Goal: Task Accomplishment & Management: Use online tool/utility

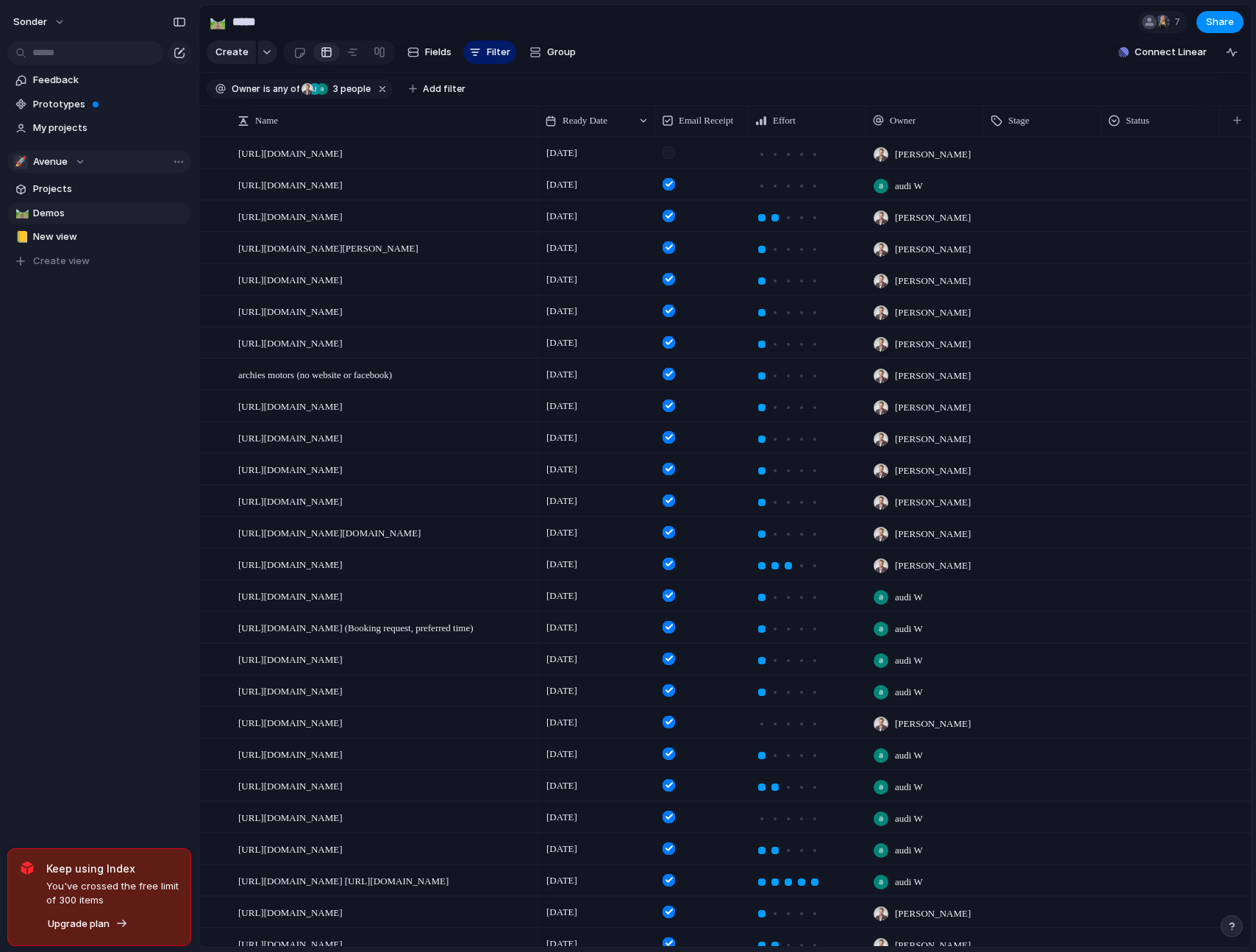
click at [59, 158] on span "Avenue" at bounding box center [50, 161] width 35 height 14
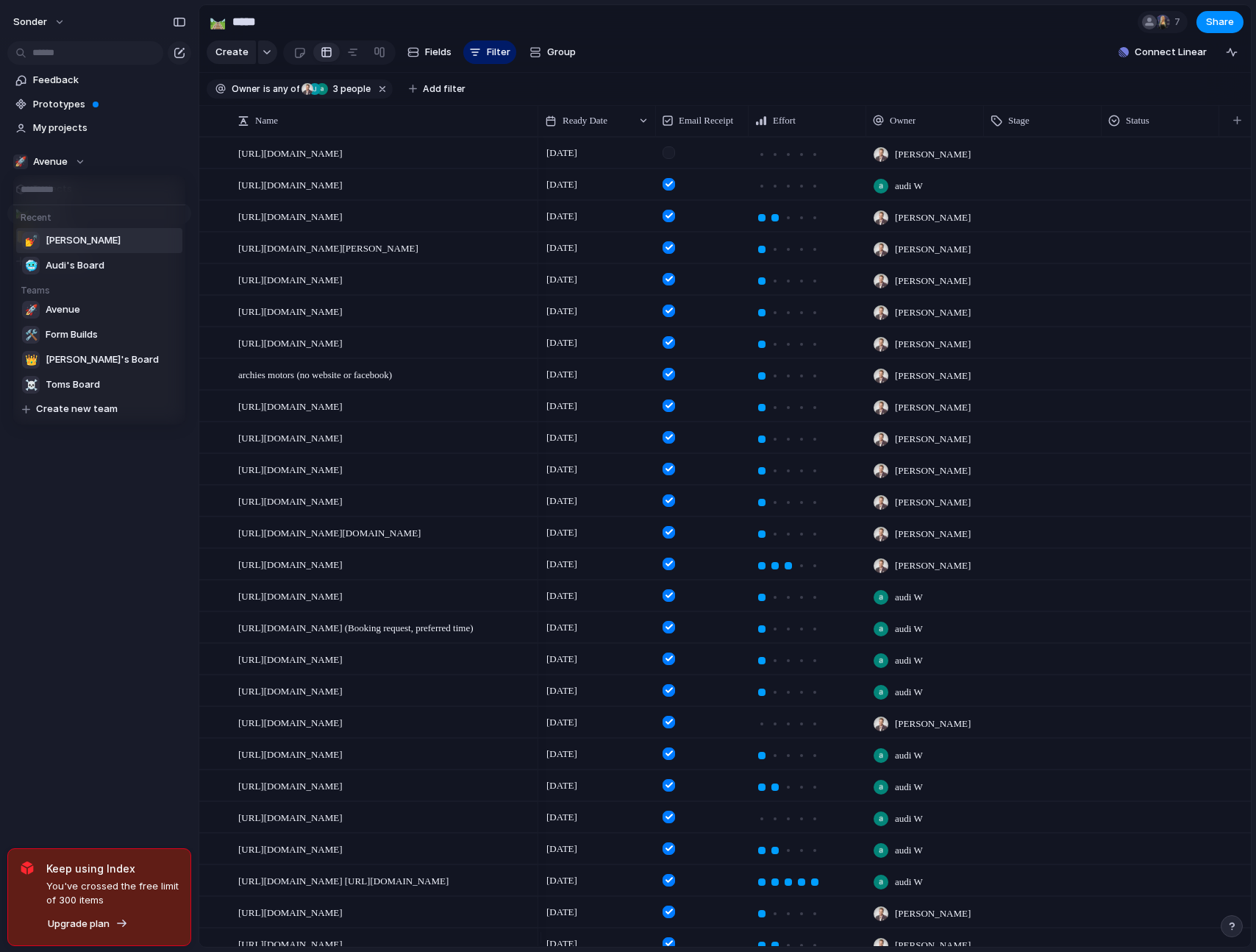
click at [87, 244] on li "💅 [PERSON_NAME]" at bounding box center [99, 241] width 166 height 25
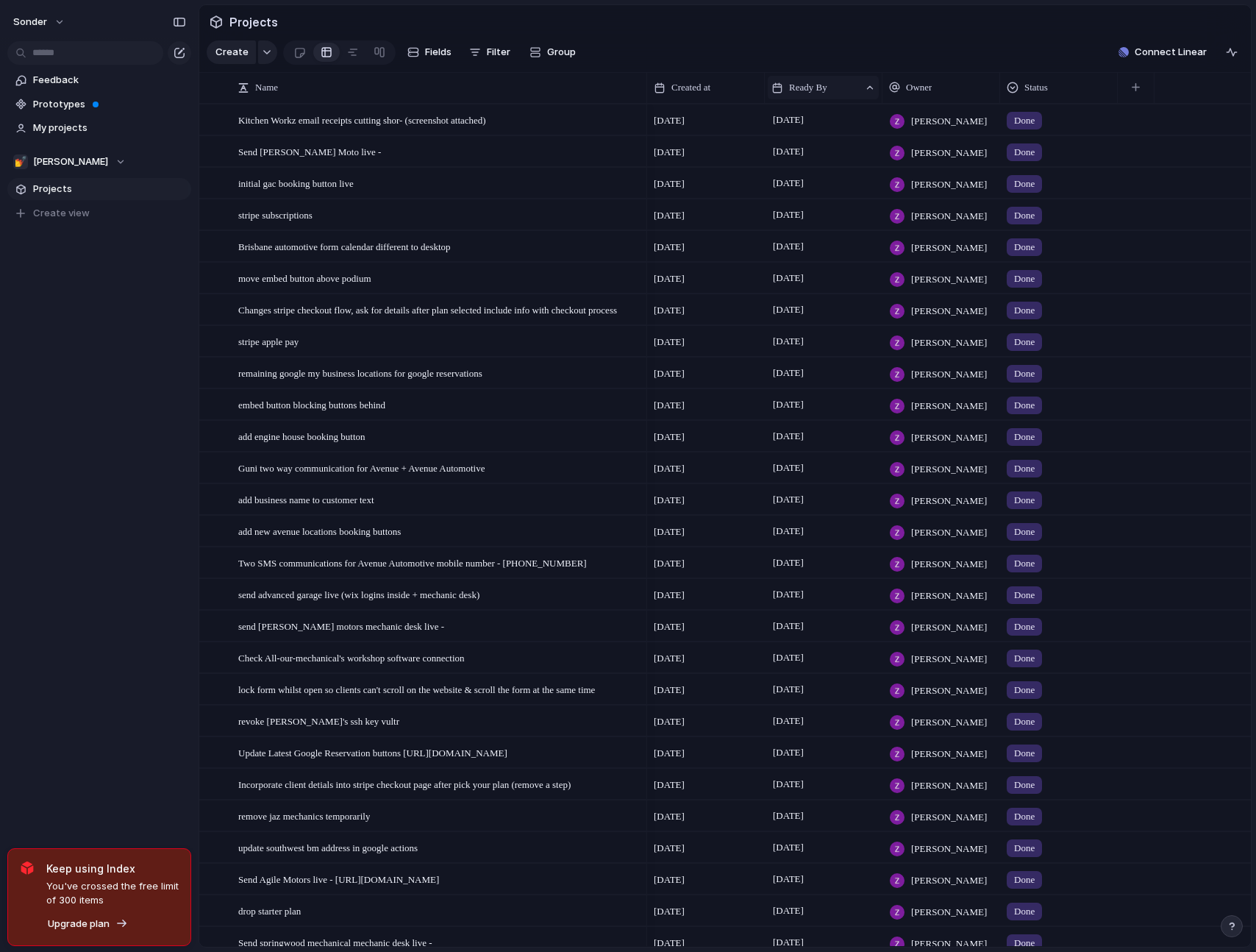
click at [855, 95] on div "Ready By" at bounding box center [815, 87] width 87 height 14
click at [832, 208] on span "Sort descending" at bounding box center [834, 203] width 78 height 14
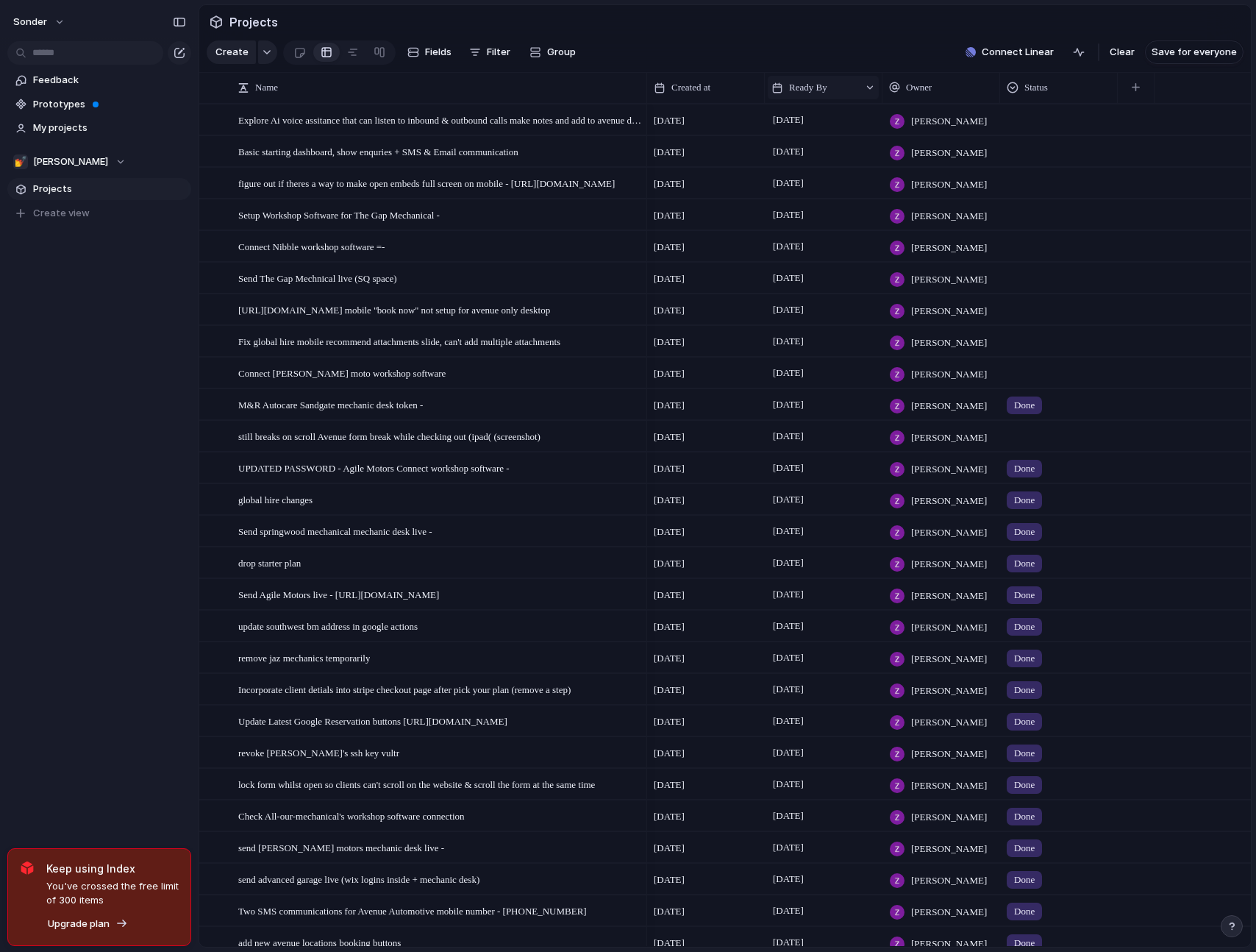
click at [838, 91] on div "Ready By" at bounding box center [815, 87] width 87 height 14
click at [835, 175] on span "Sort ascending" at bounding box center [831, 178] width 71 height 14
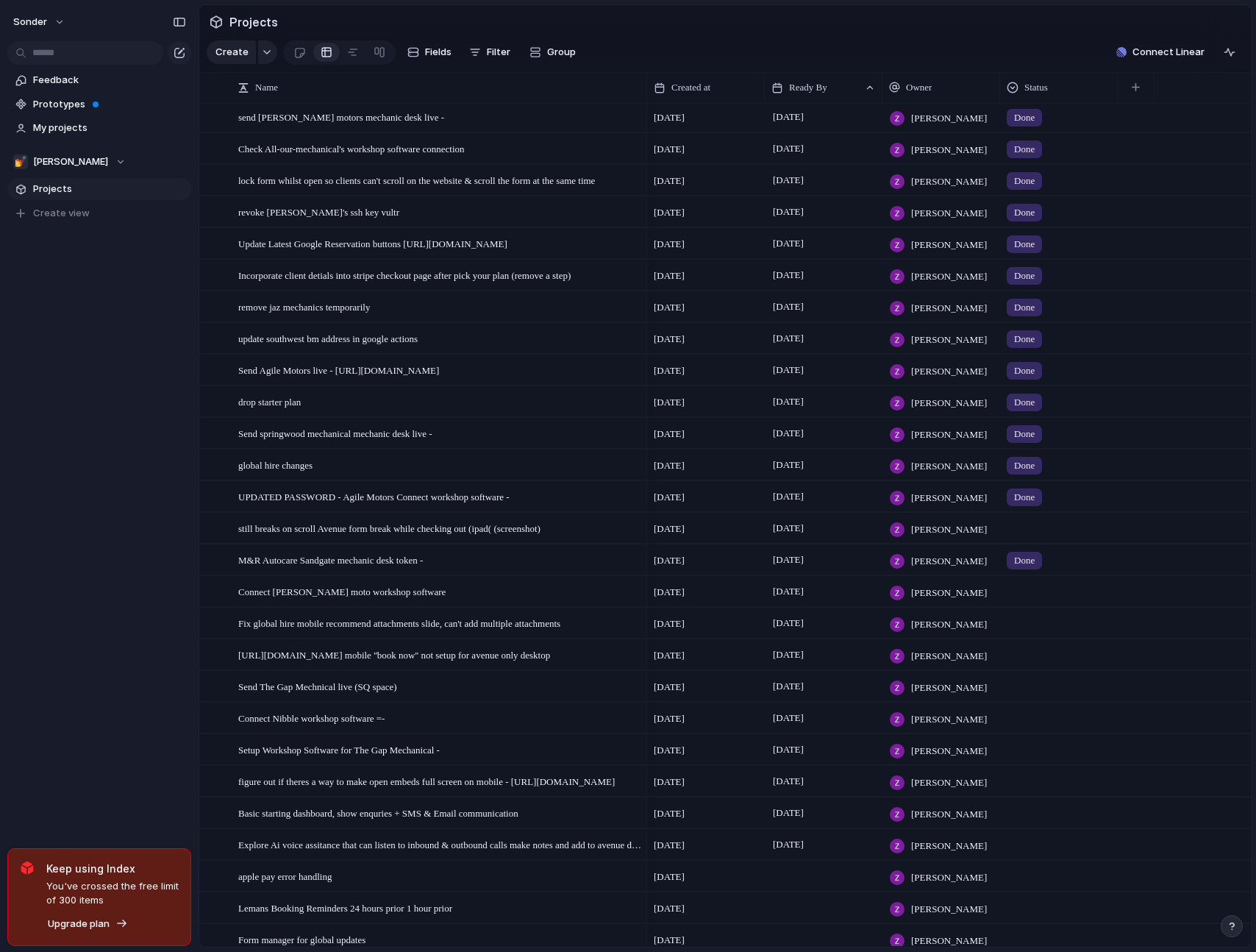
scroll to position [623, 0]
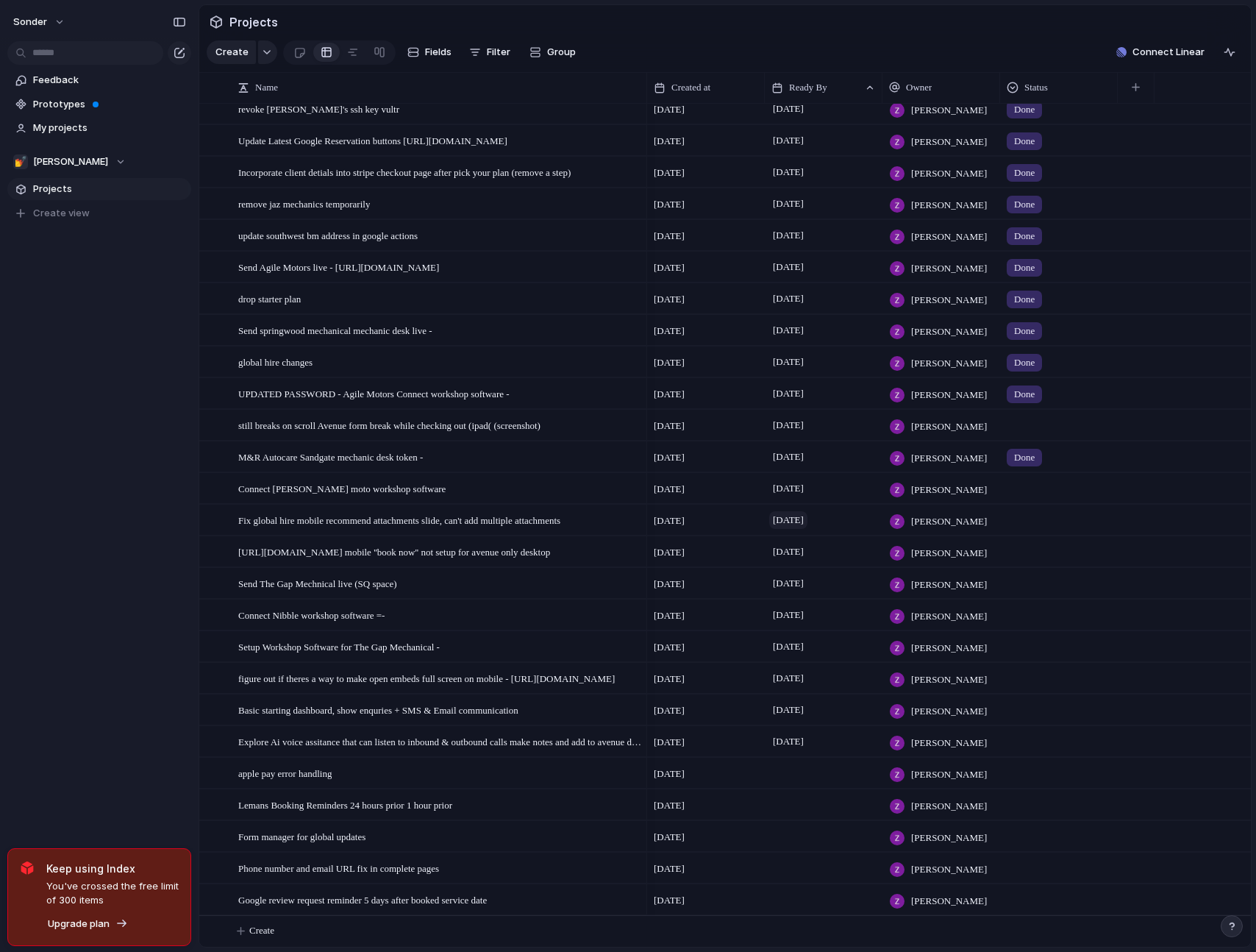
click at [807, 528] on span "[DATE]" at bounding box center [789, 520] width 38 height 18
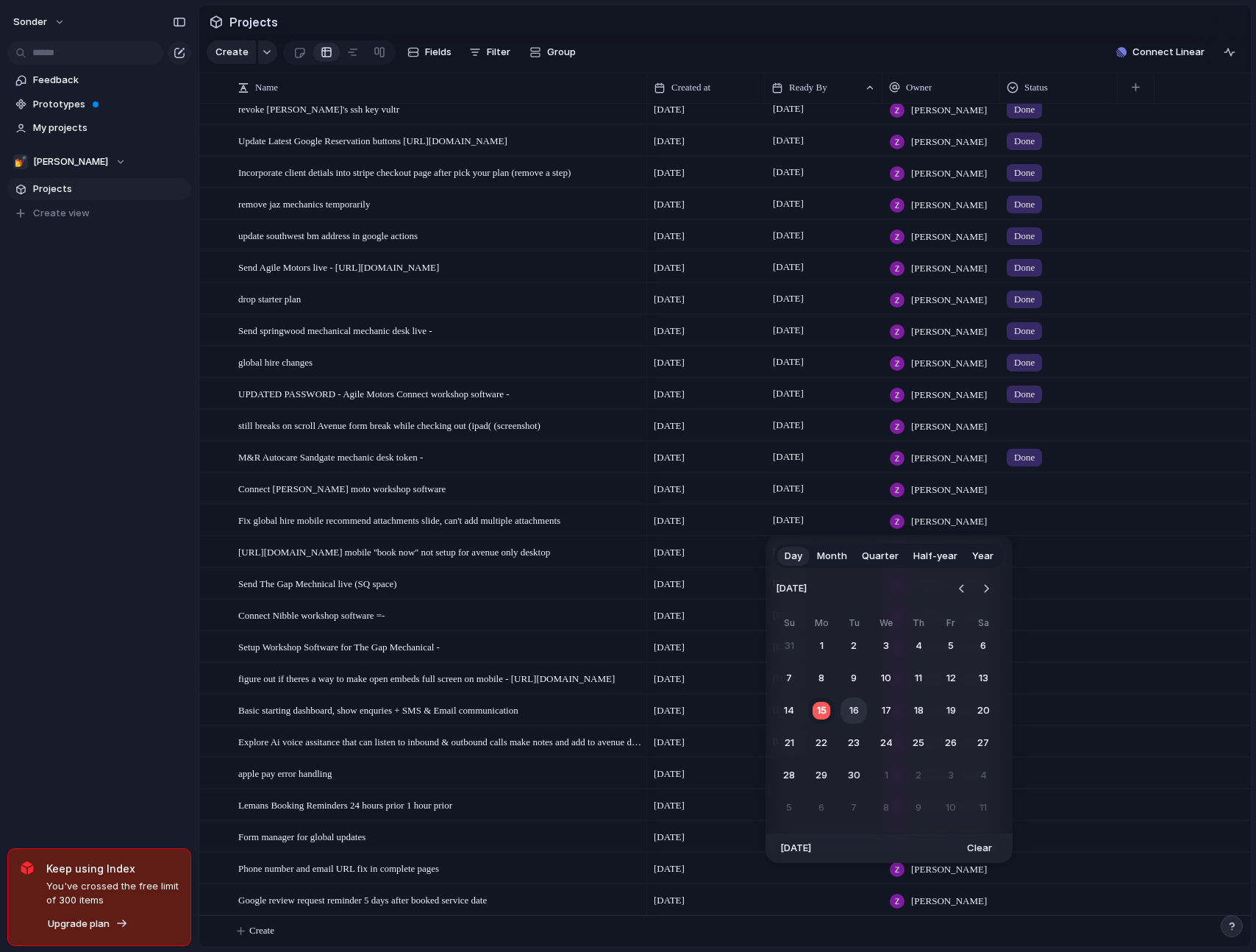
click at [857, 714] on button "16" at bounding box center [855, 711] width 27 height 27
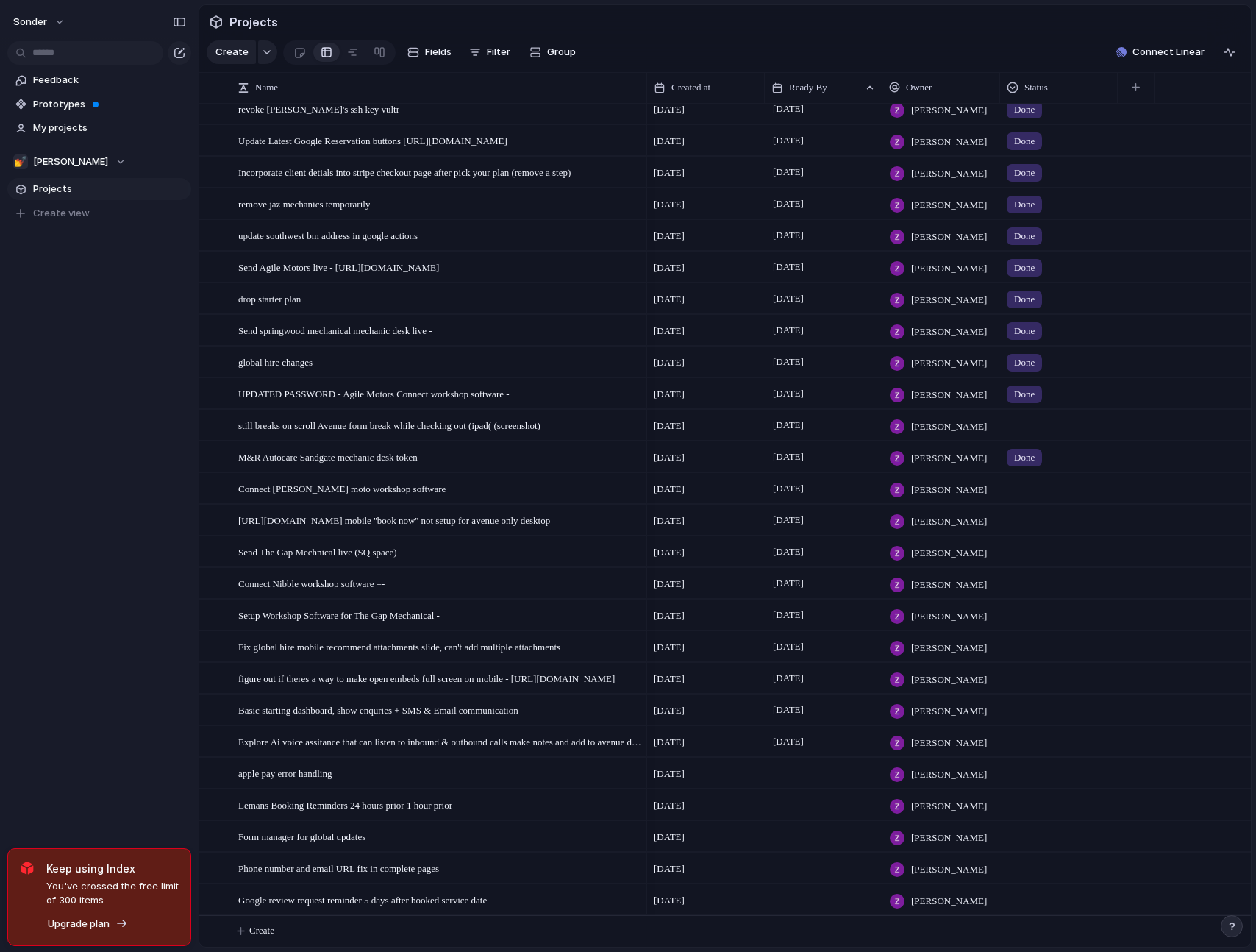
click at [833, 529] on div "[DATE]" at bounding box center [824, 520] width 118 height 30
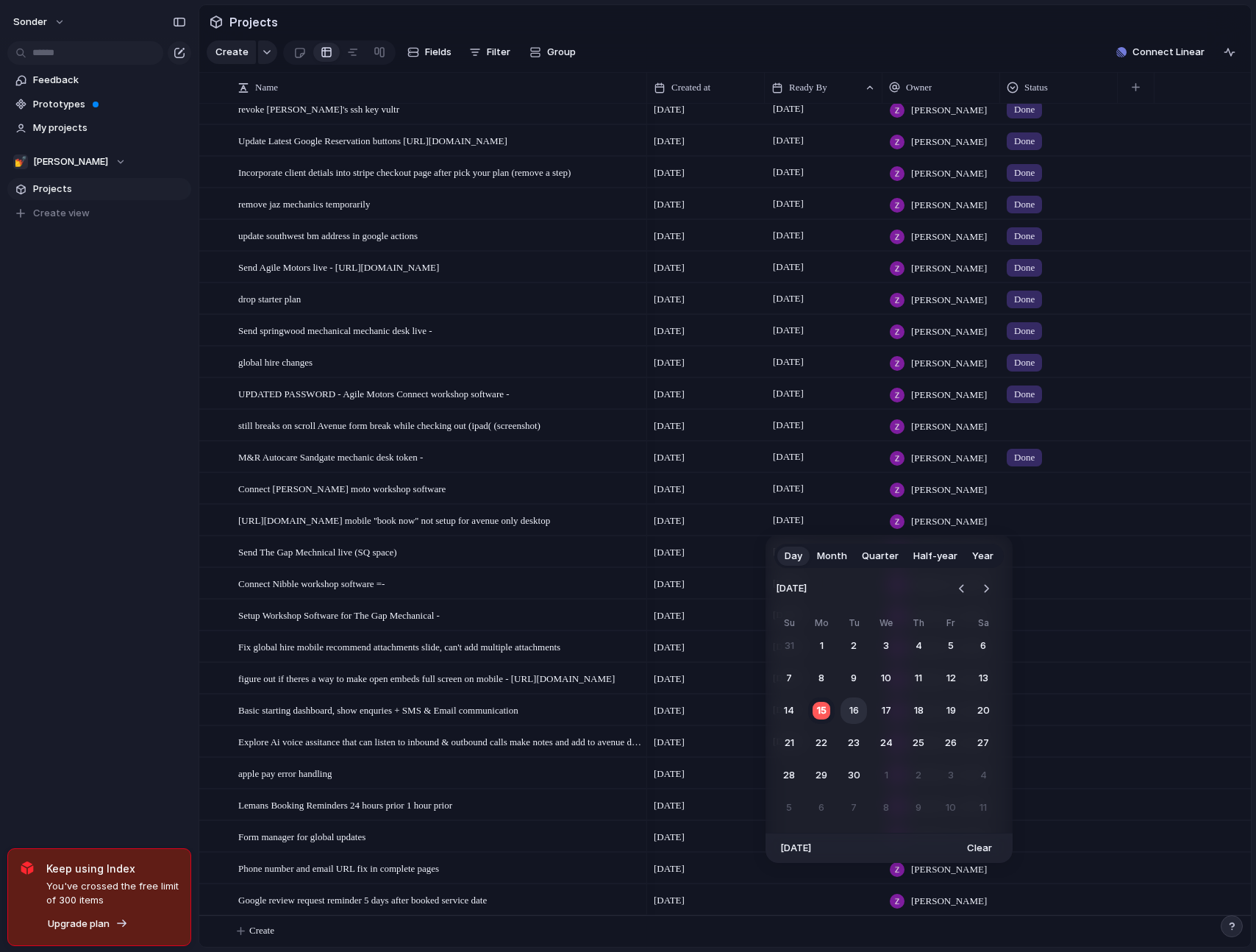
click at [855, 710] on button "16" at bounding box center [855, 711] width 27 height 27
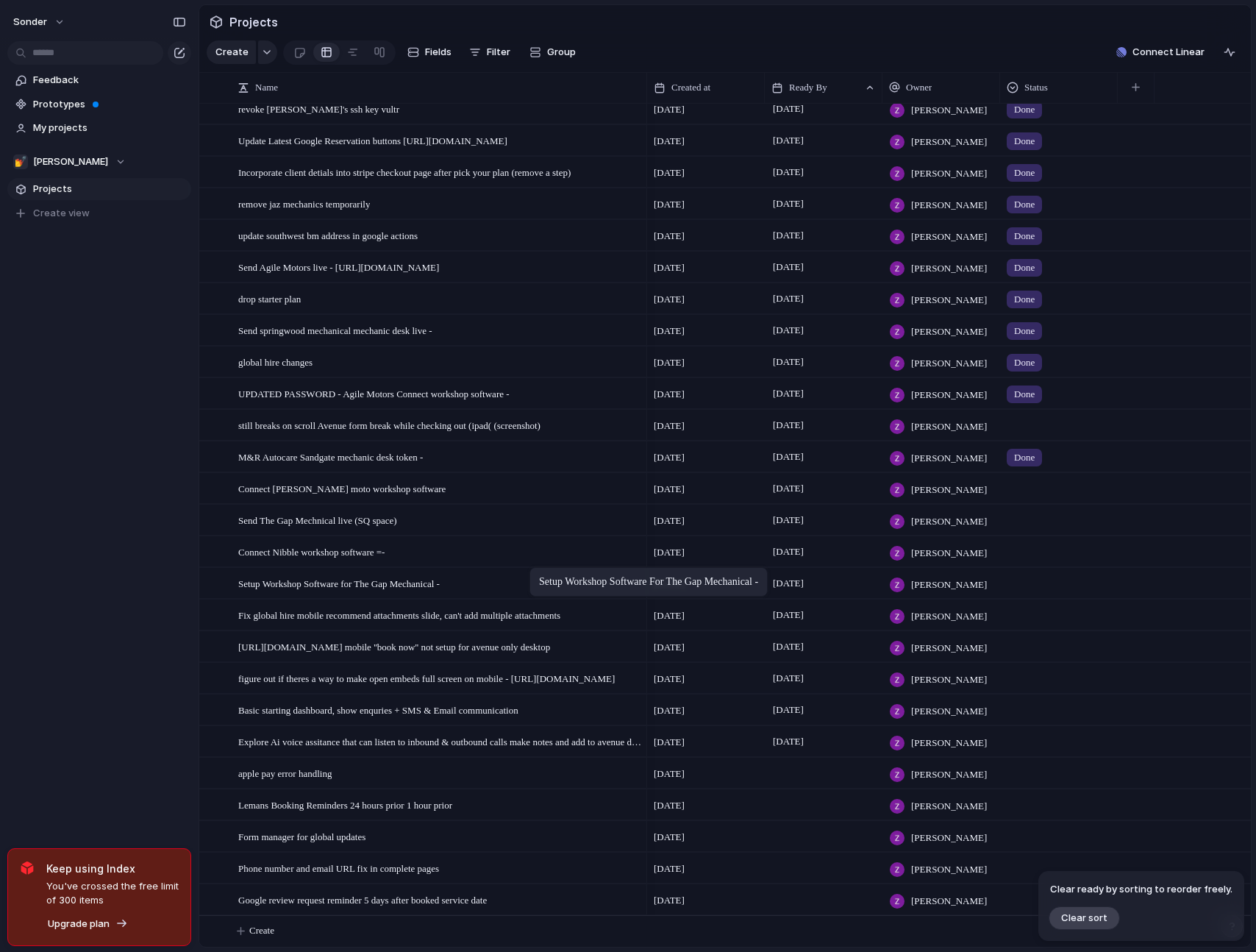
drag, startPoint x: 547, startPoint y: 588, endPoint x: 533, endPoint y: 582, distance: 15.2
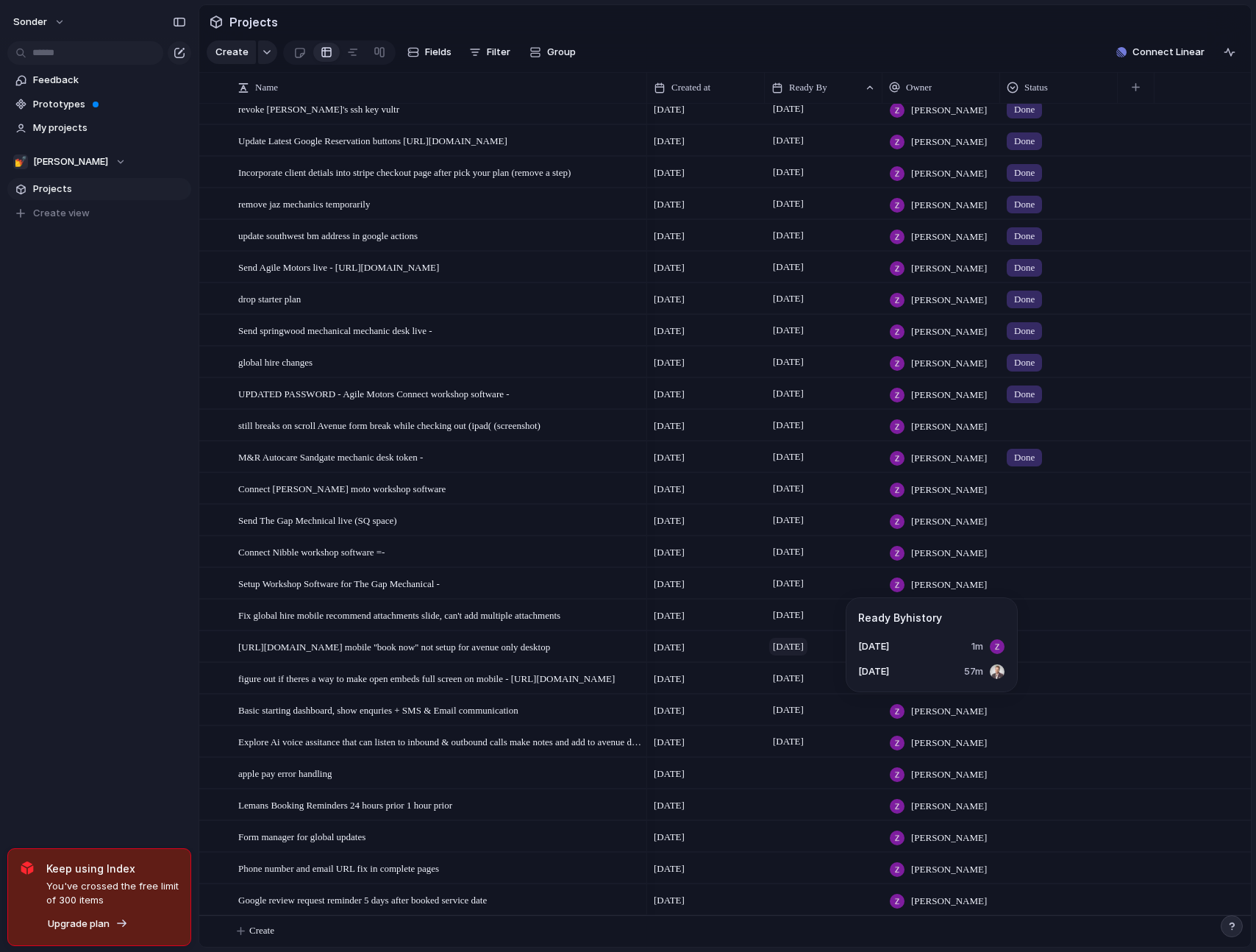
click at [807, 652] on span "[DATE]" at bounding box center [789, 647] width 38 height 18
click at [807, 619] on span "[DATE]" at bounding box center [789, 615] width 38 height 18
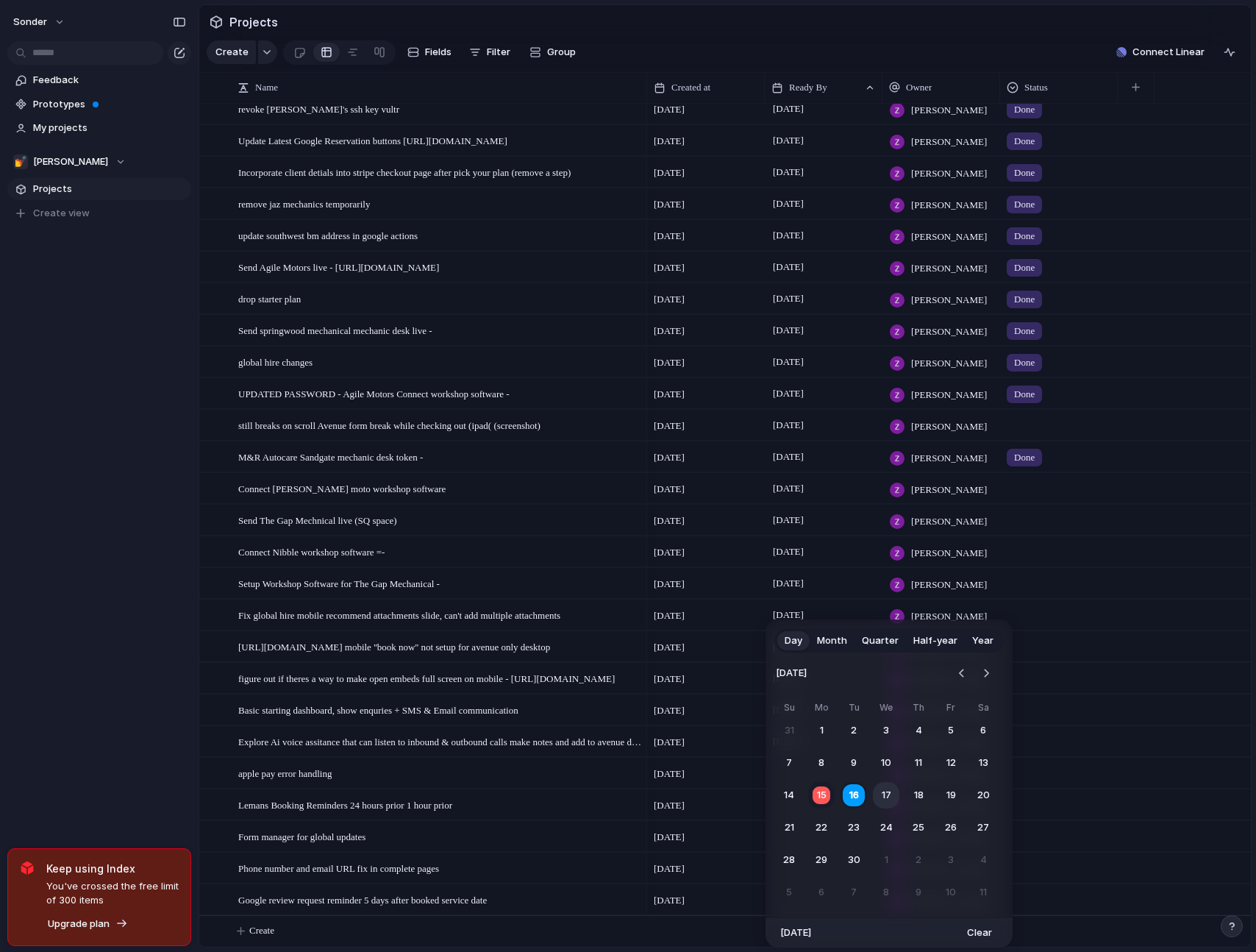
click at [884, 796] on button "17" at bounding box center [887, 796] width 27 height 27
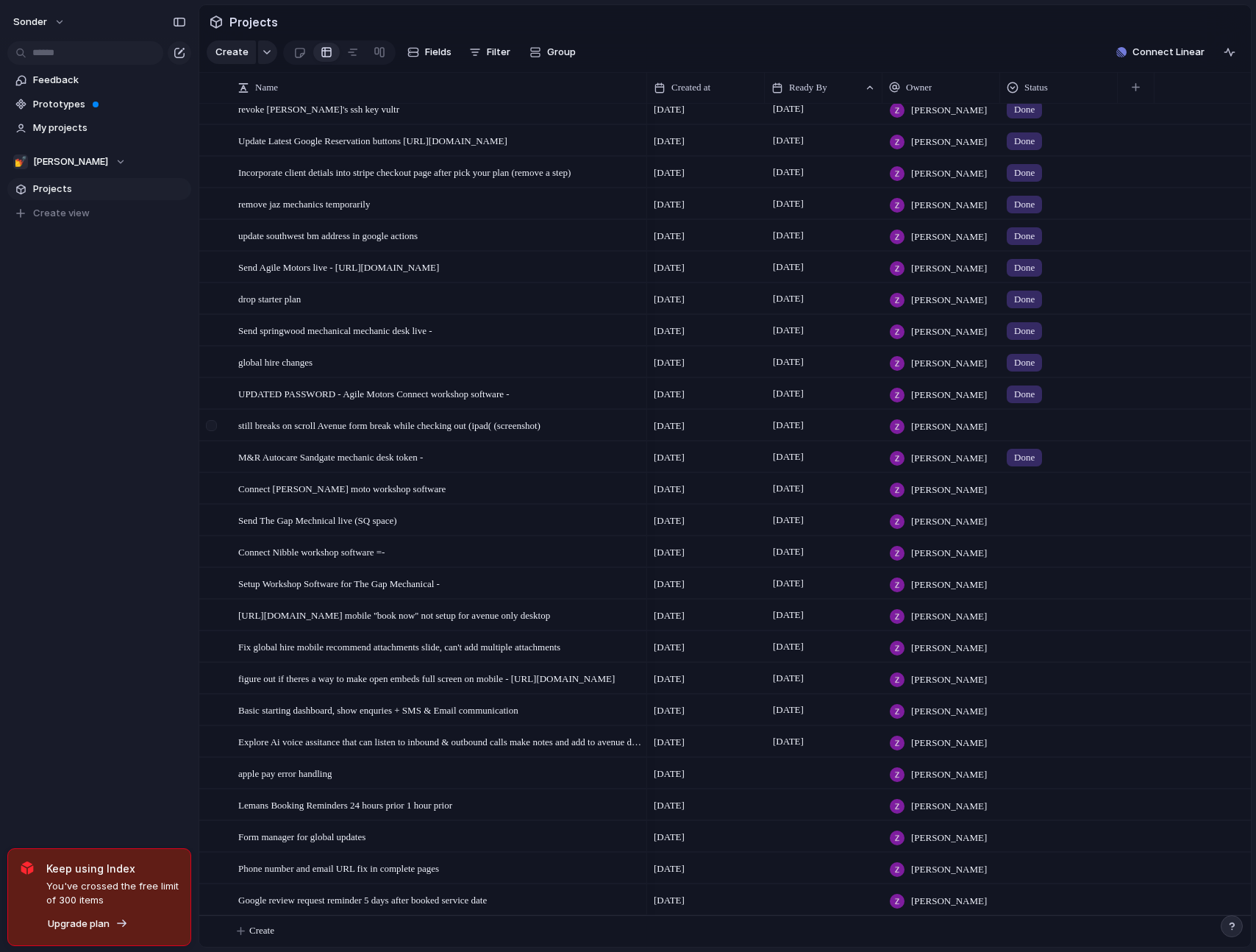
click at [220, 420] on div at bounding box center [213, 430] width 27 height 40
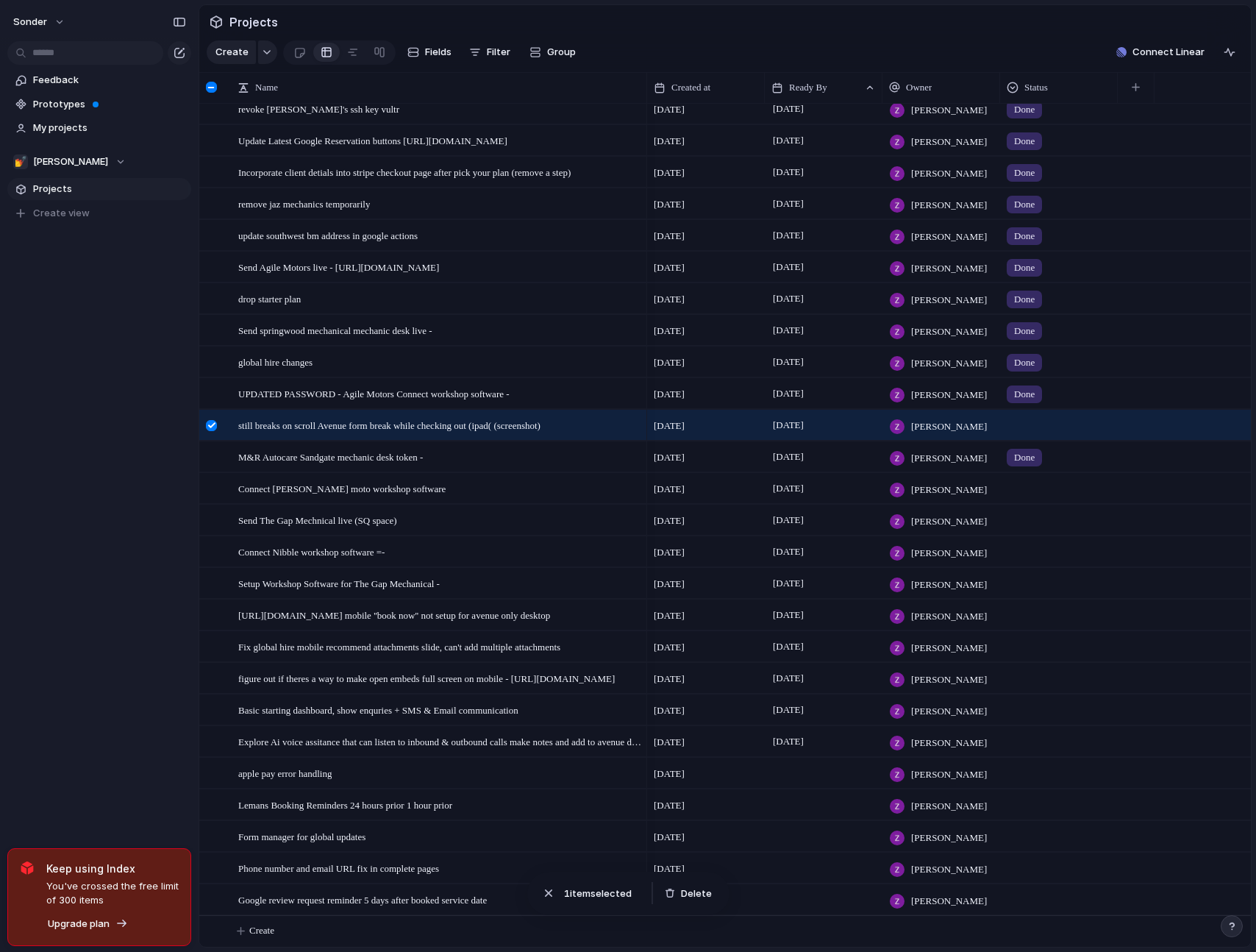
click at [216, 423] on div at bounding box center [211, 426] width 11 height 11
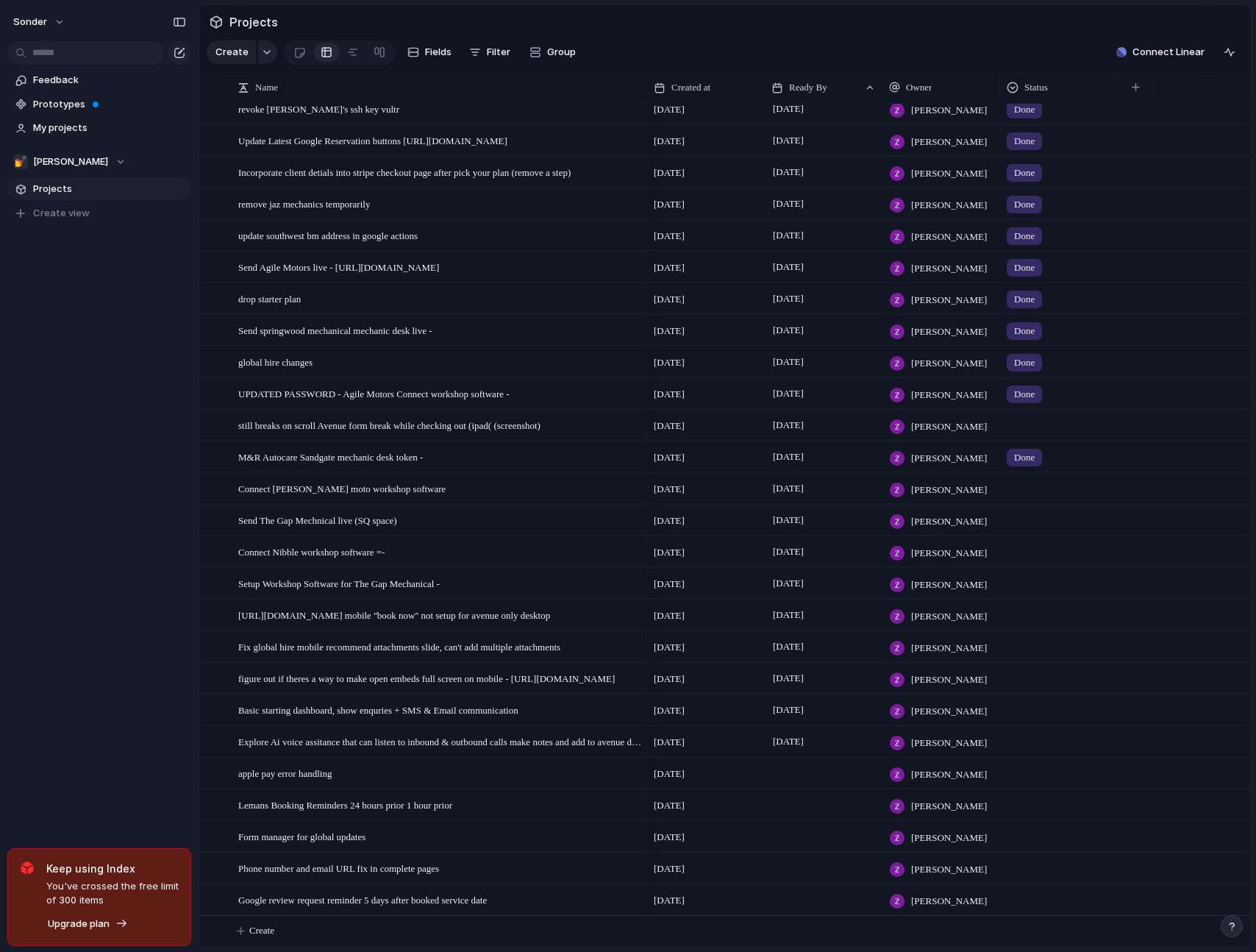
click at [92, 426] on div "sonder Feedback Prototypes My projects 💅 Zach Projects To pick up a draggable i…" at bounding box center [99, 476] width 199 height 952
click at [466, 489] on div "Connect [PERSON_NAME] moto workshop software" at bounding box center [440, 489] width 404 height 30
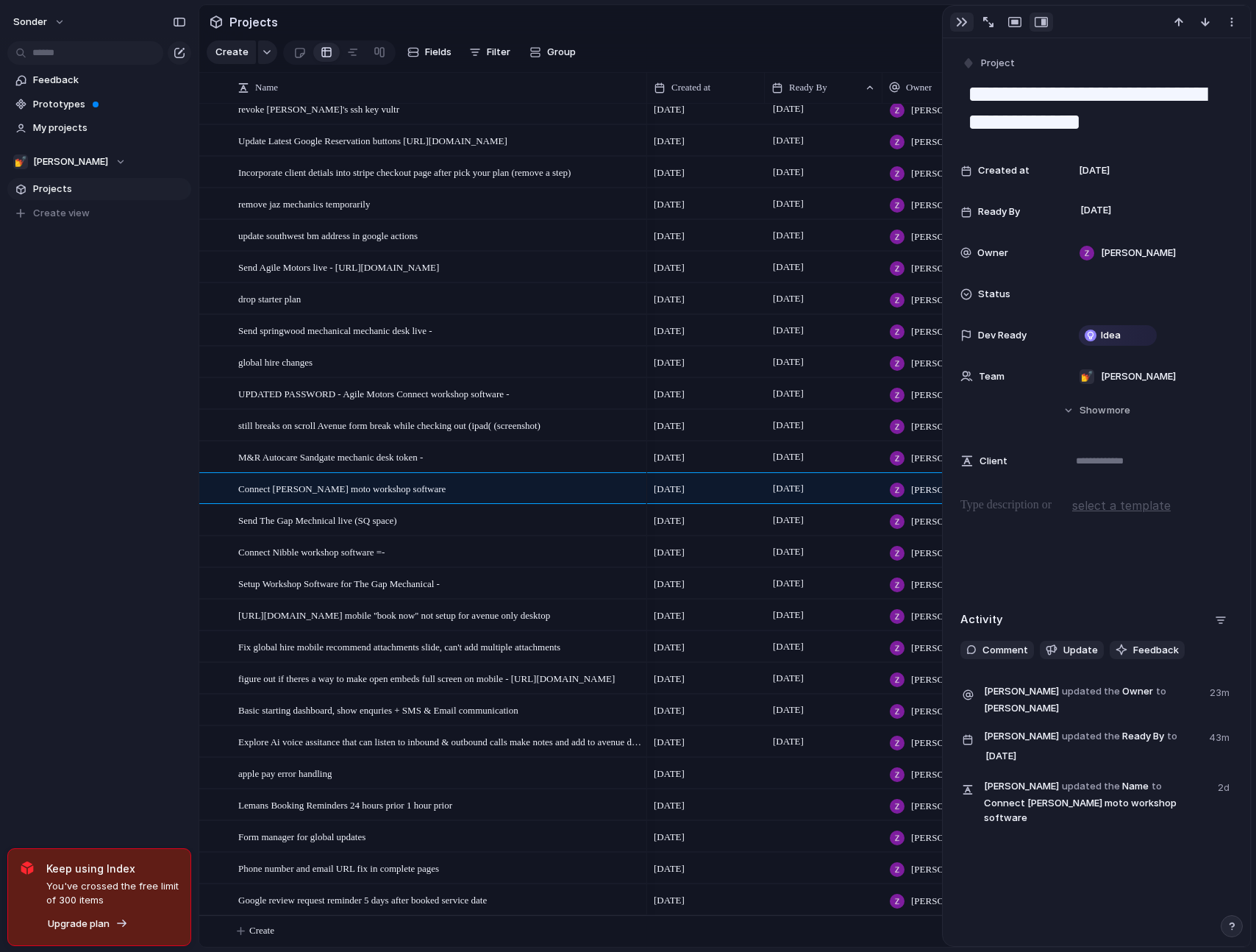
click at [956, 22] on div "button" at bounding box center [962, 21] width 12 height 12
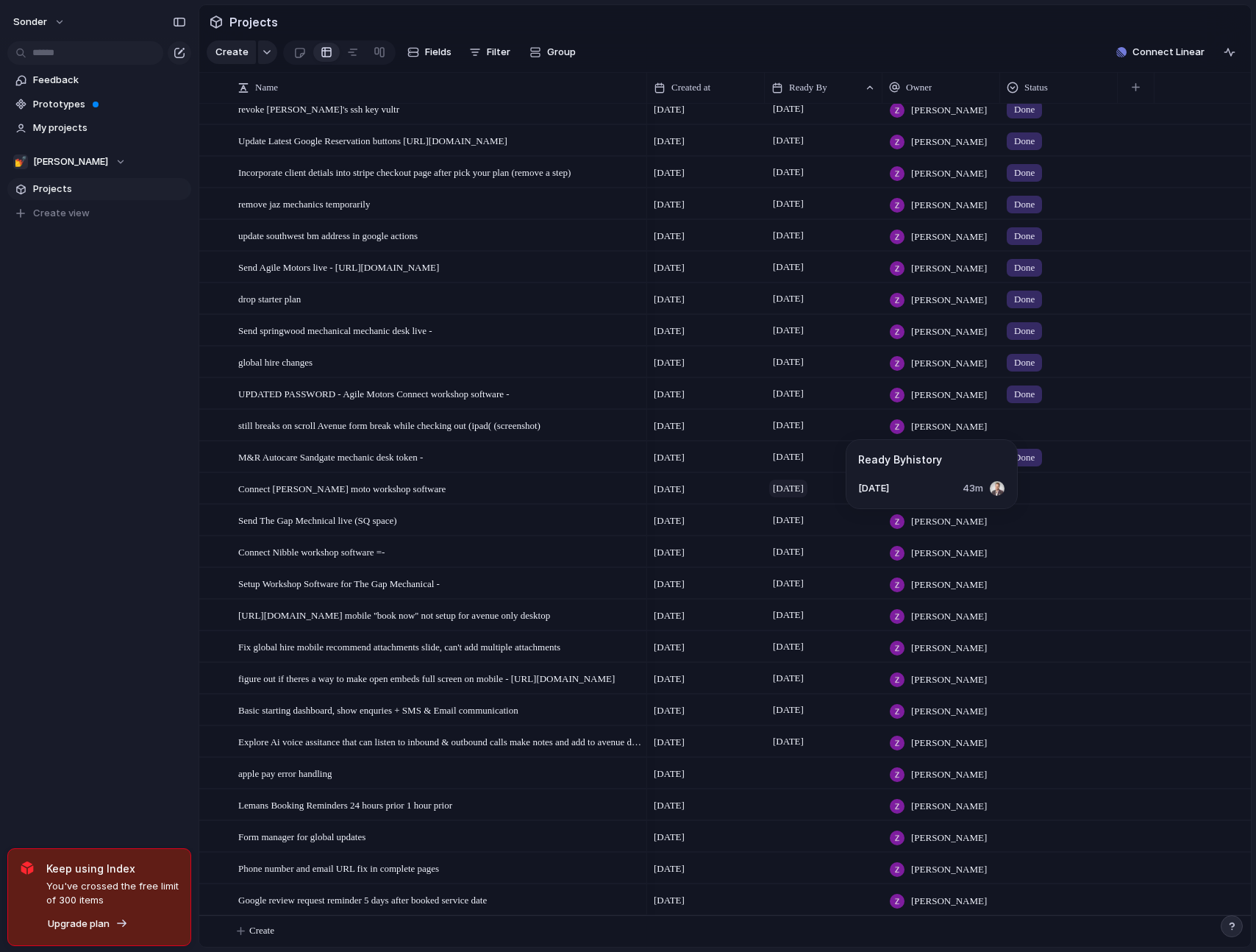
click at [807, 496] on span "[DATE]" at bounding box center [789, 489] width 38 height 18
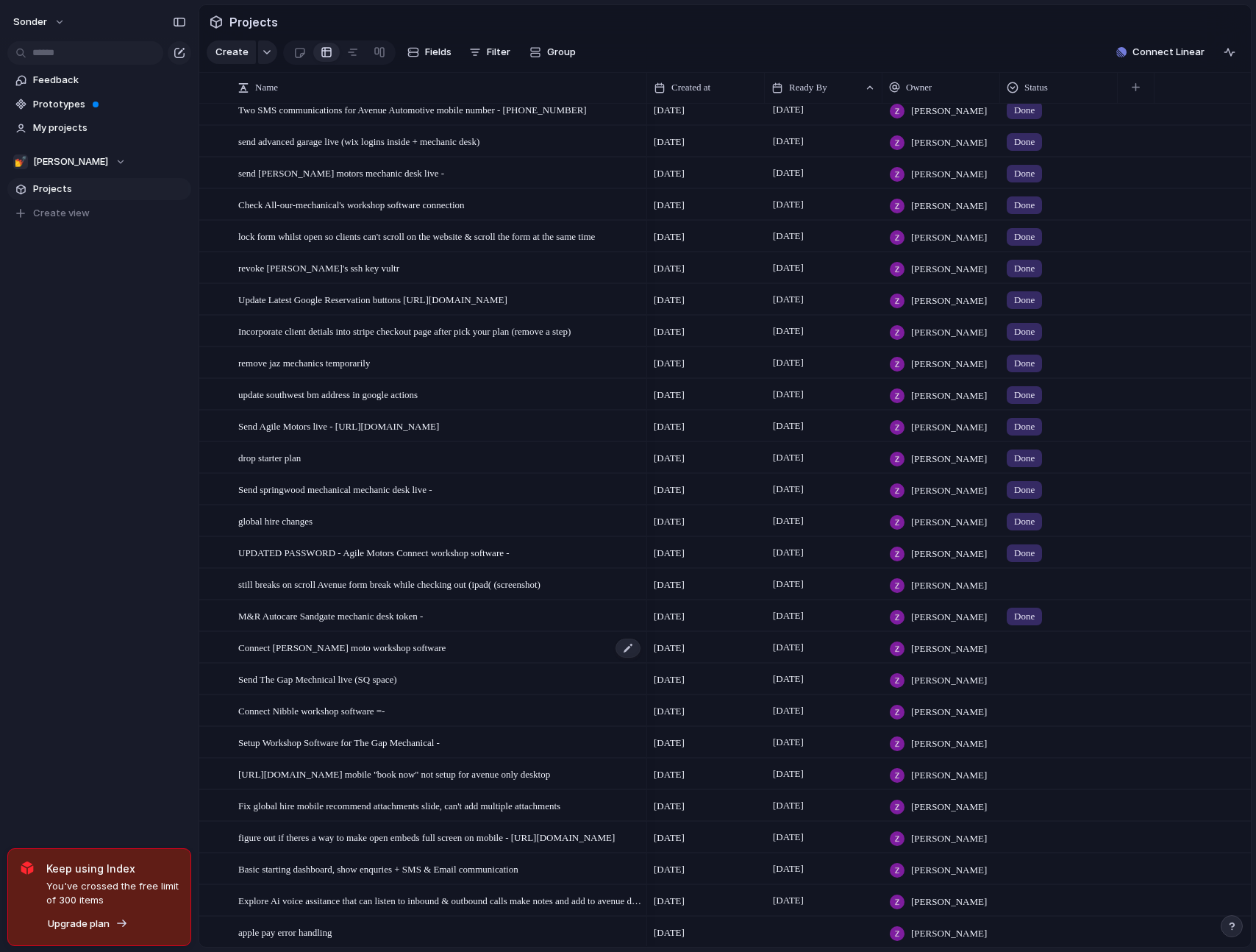
scroll to position [623, 0]
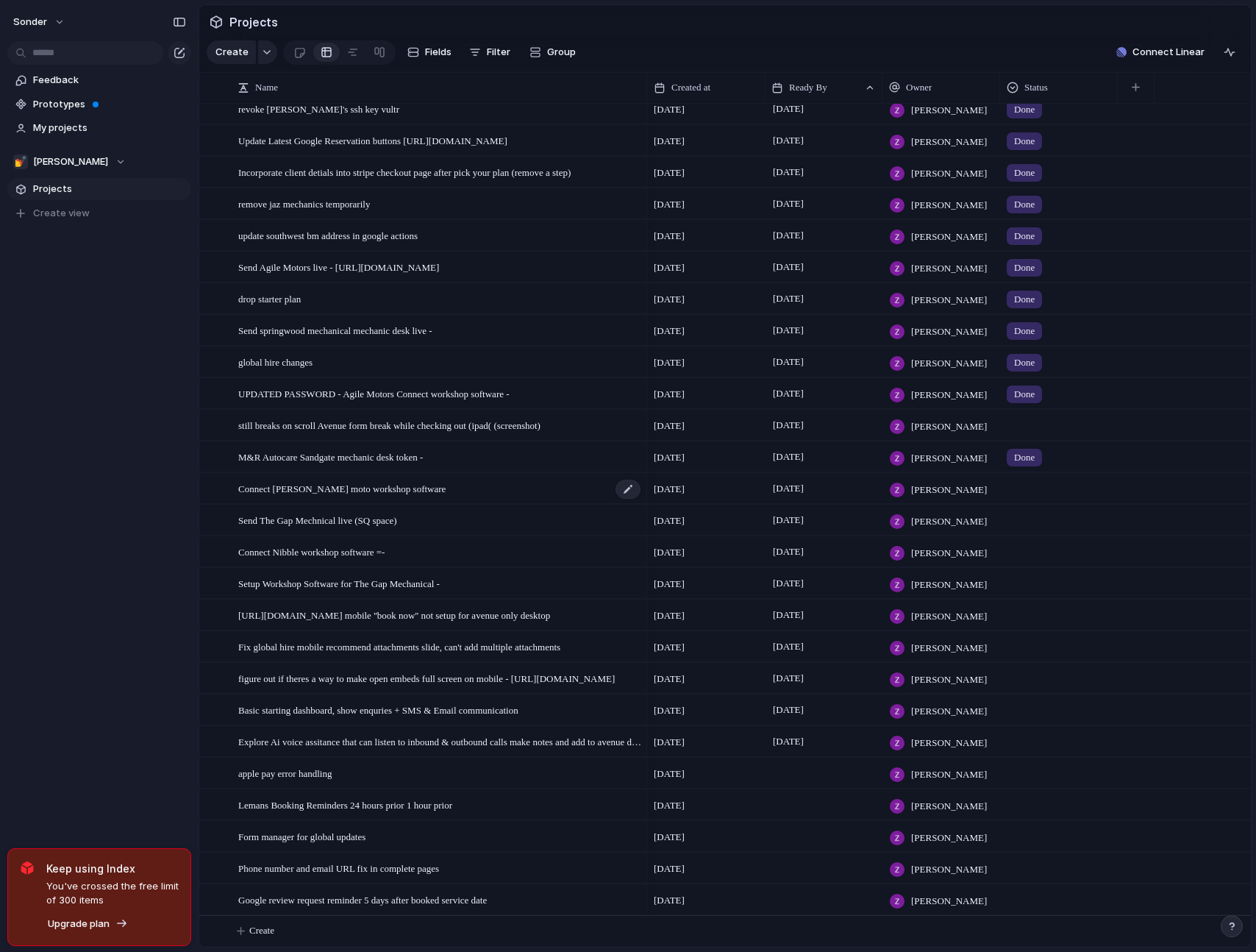
click at [500, 488] on div "Connect [PERSON_NAME] moto workshop software" at bounding box center [440, 489] width 404 height 30
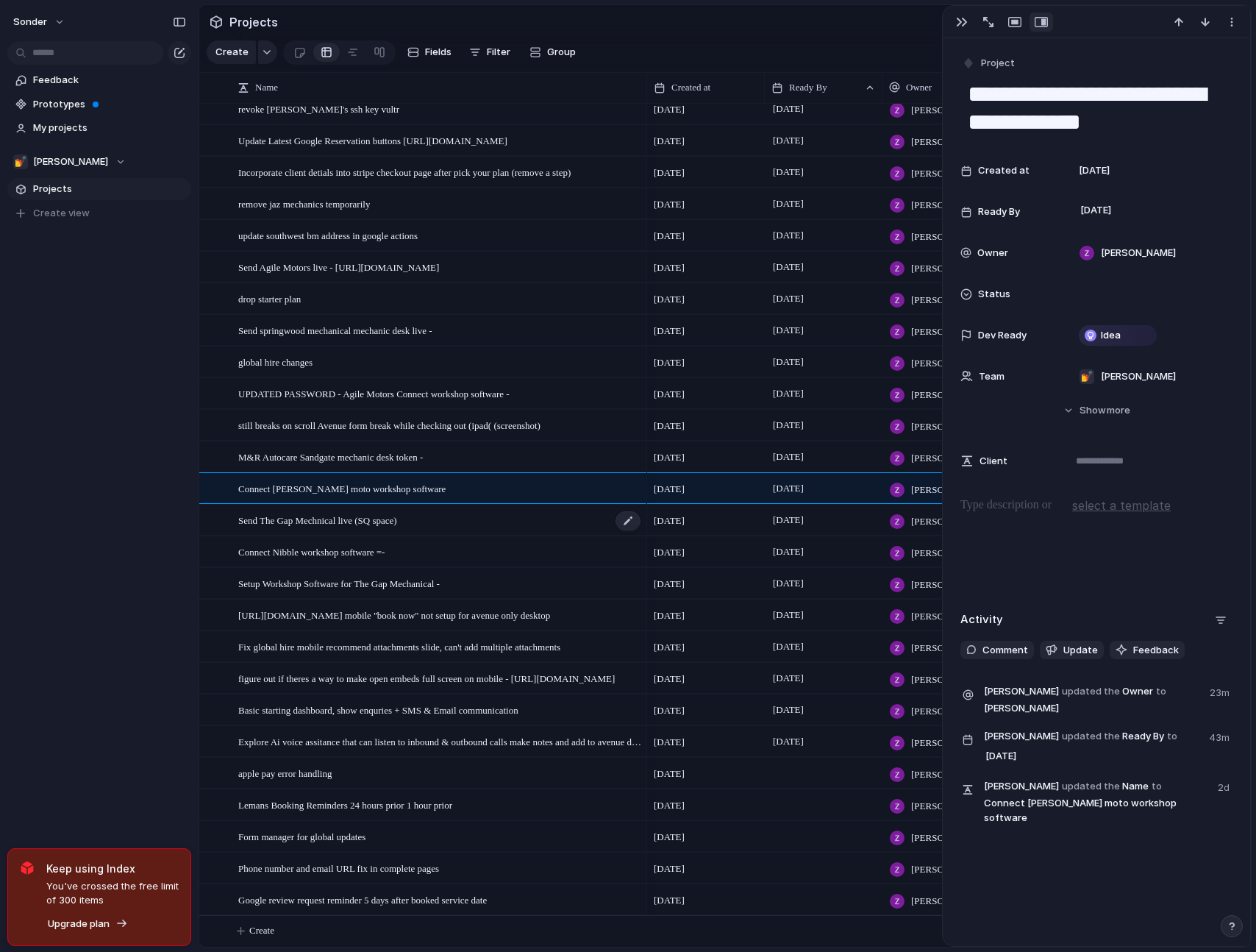
click at [509, 532] on div "Send The Gap Mechnical live (SQ space)" at bounding box center [440, 521] width 404 height 30
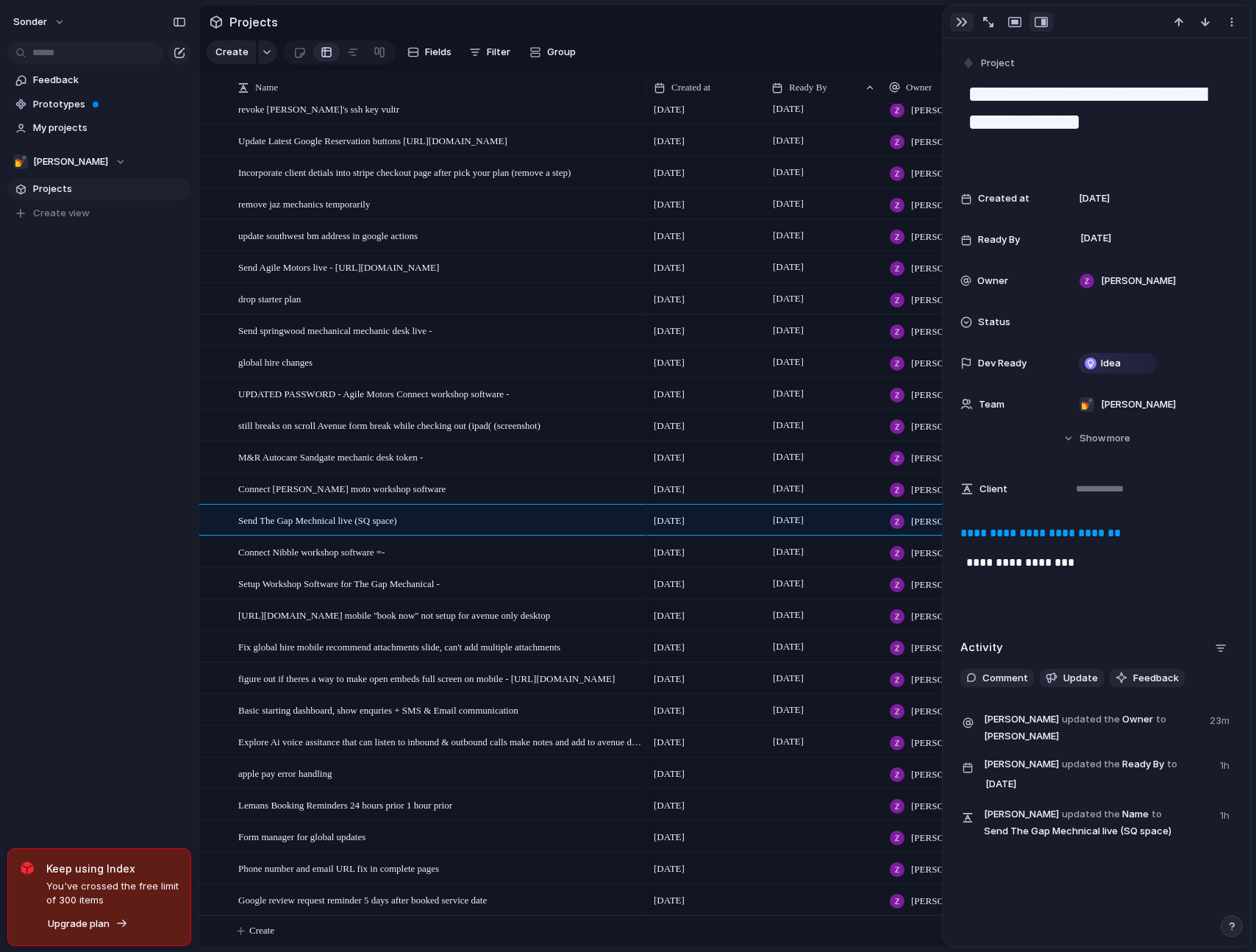
click at [953, 23] on button "button" at bounding box center [962, 21] width 23 height 19
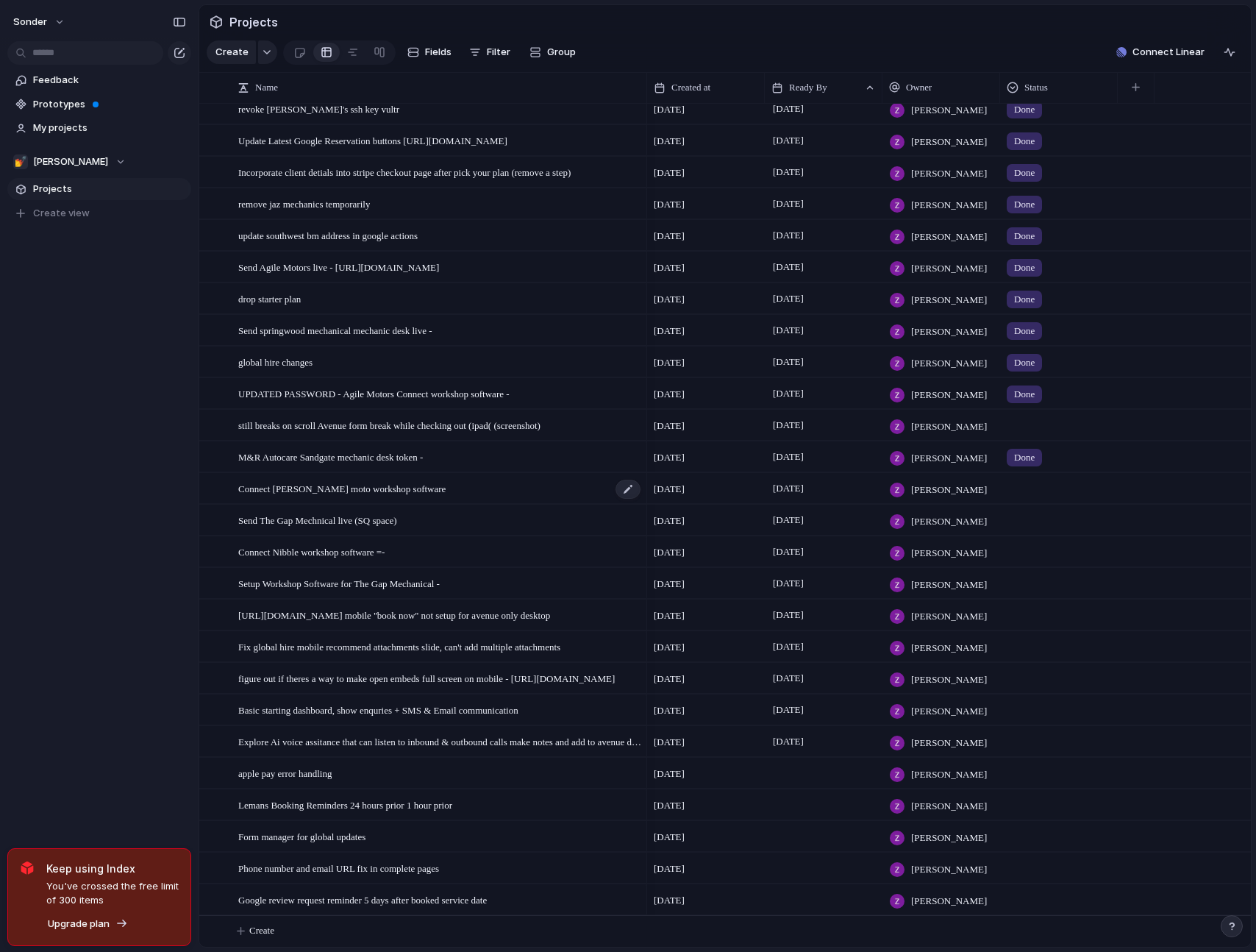
click at [469, 493] on div "Connect [PERSON_NAME] moto workshop software" at bounding box center [440, 489] width 404 height 30
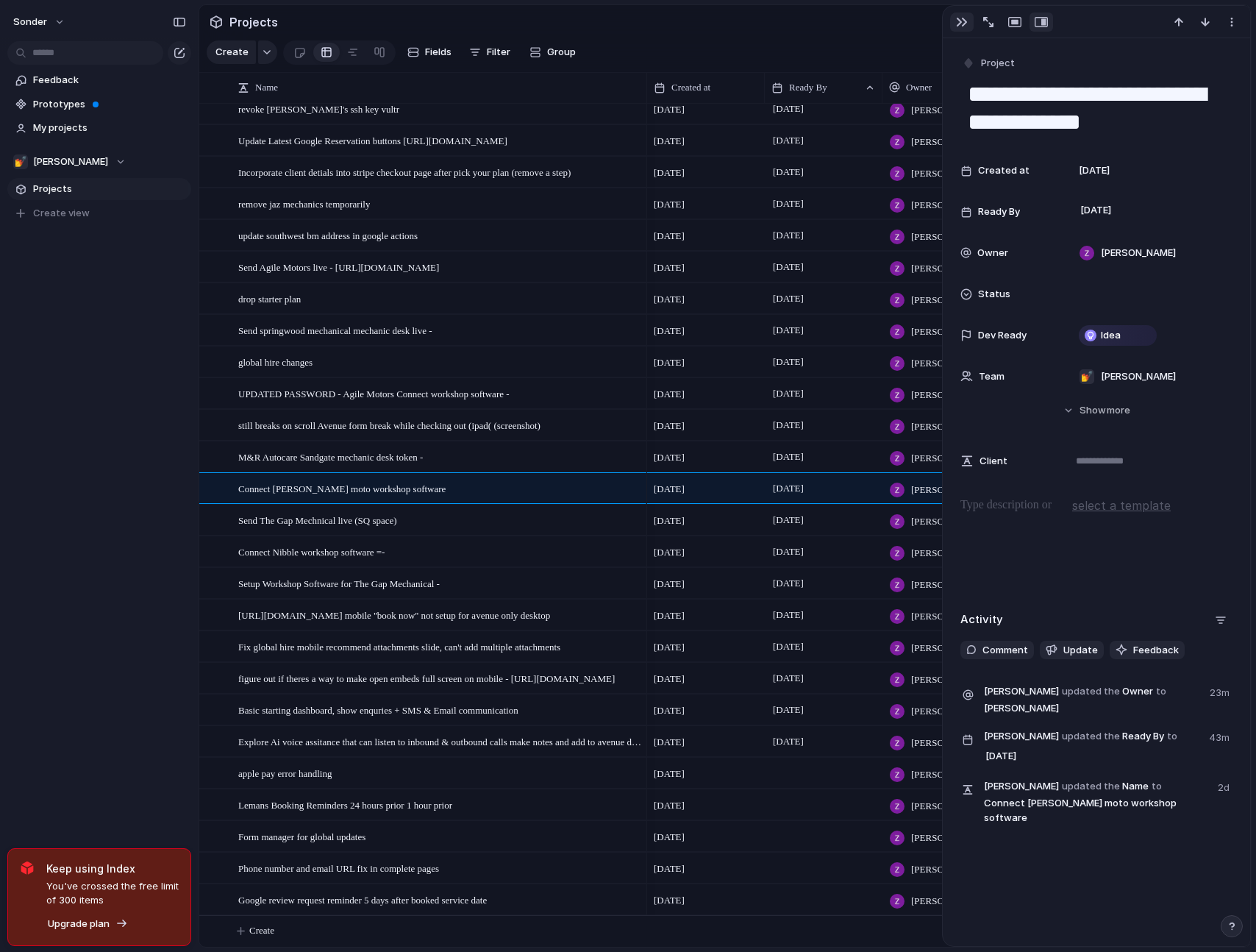
click at [963, 28] on button "button" at bounding box center [962, 21] width 23 height 19
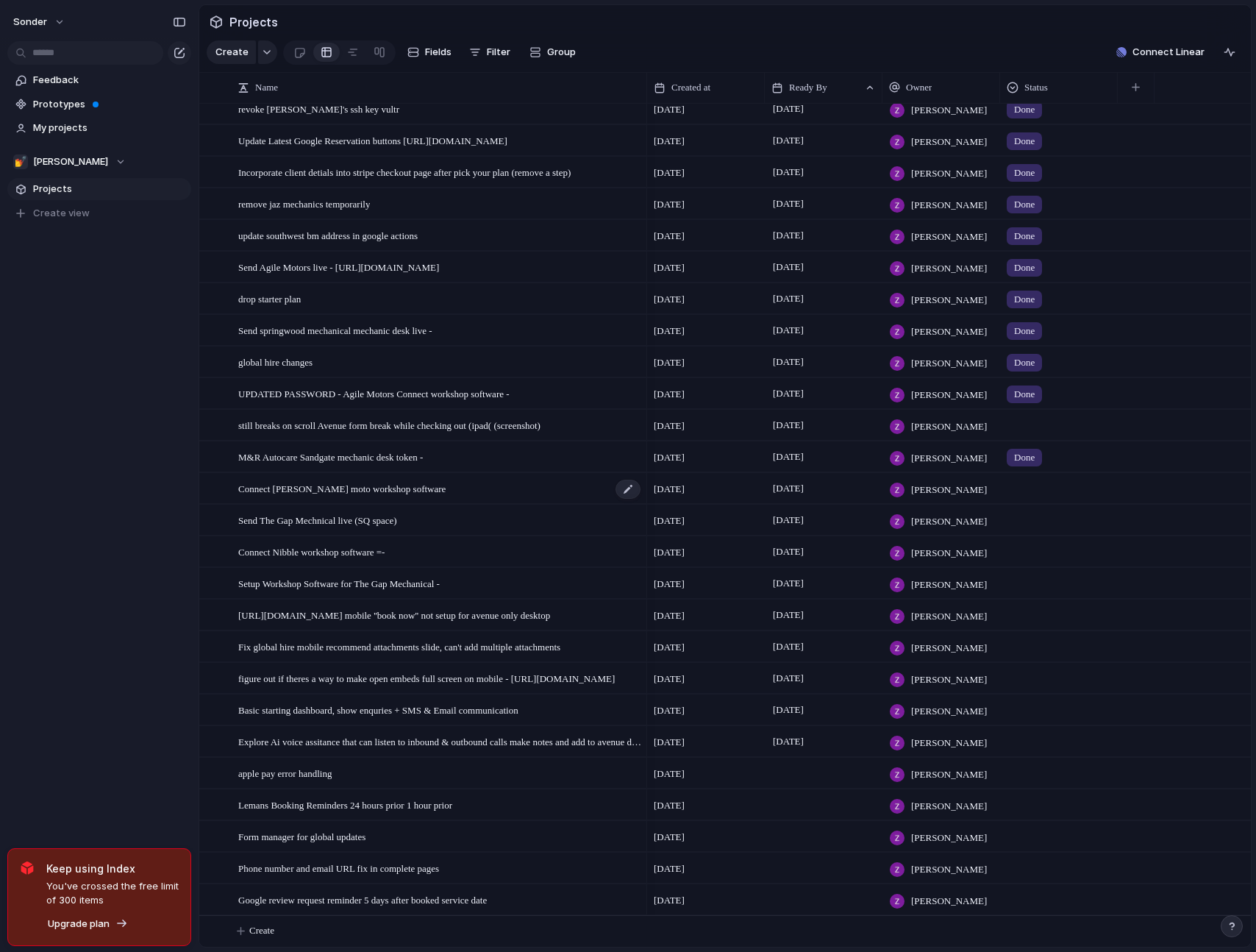
click at [508, 501] on div "Connect [PERSON_NAME] moto workshop software" at bounding box center [440, 489] width 404 height 30
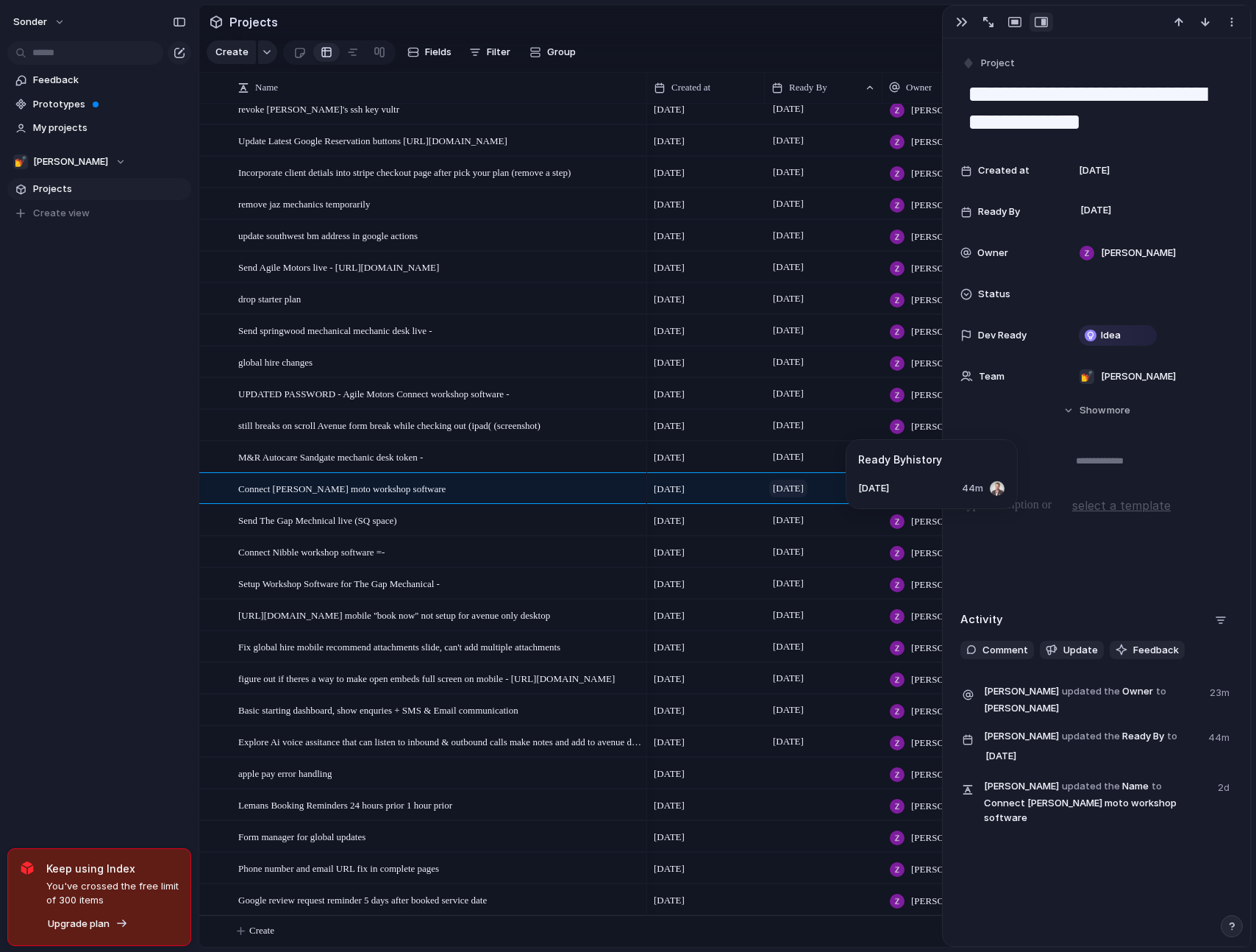
click at [806, 494] on span "[DATE]" at bounding box center [789, 489] width 38 height 18
click at [465, 514] on div "Send The Gap Mechnical live (SQ space)" at bounding box center [440, 521] width 404 height 30
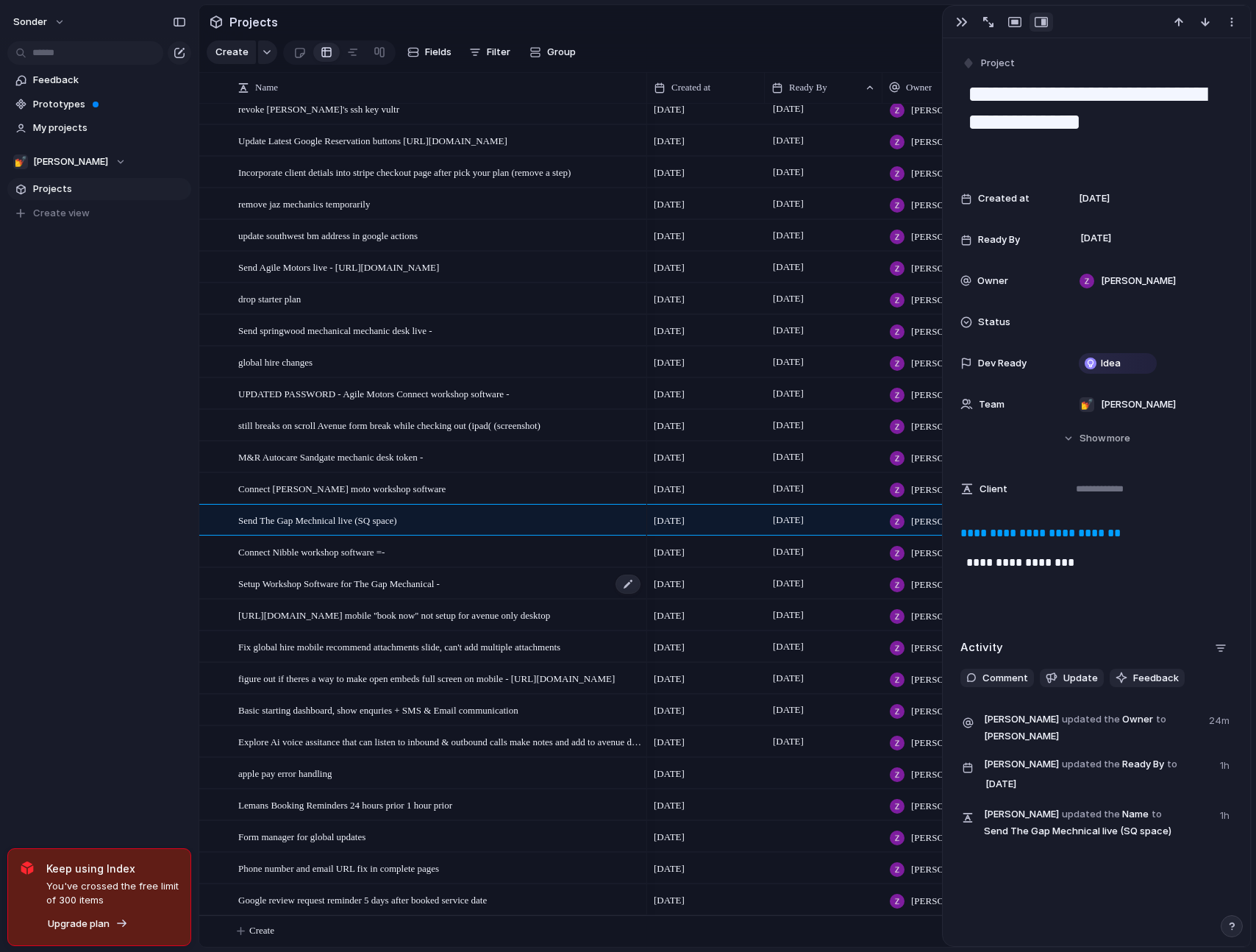
click at [440, 575] on span "Setup Workshop Software for The Gap Mechanical -" at bounding box center [339, 583] width 202 height 17
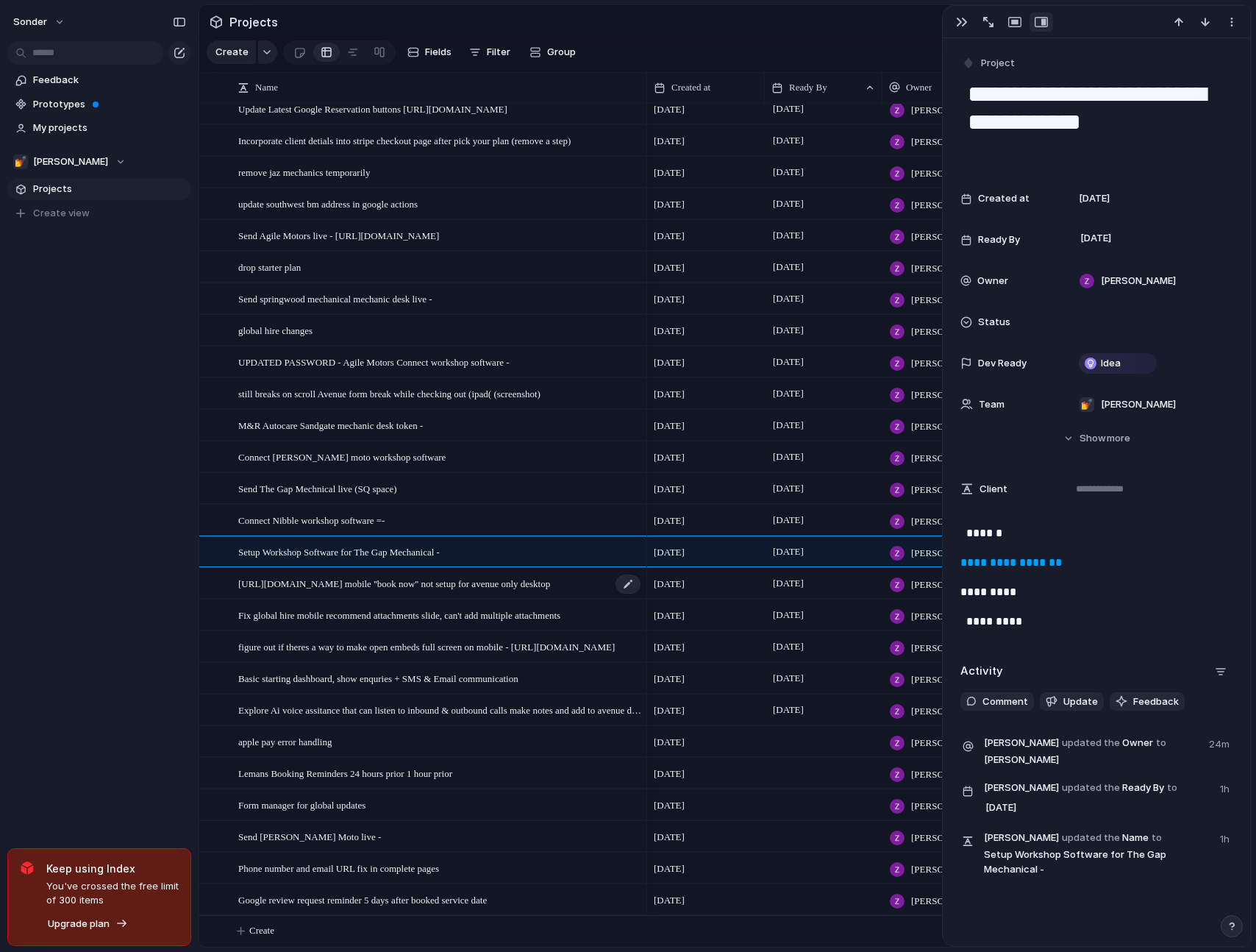
click at [533, 592] on div "[URL][DOMAIN_NAME] mobile ''book now'' not setup for avenue only desktop" at bounding box center [440, 584] width 404 height 30
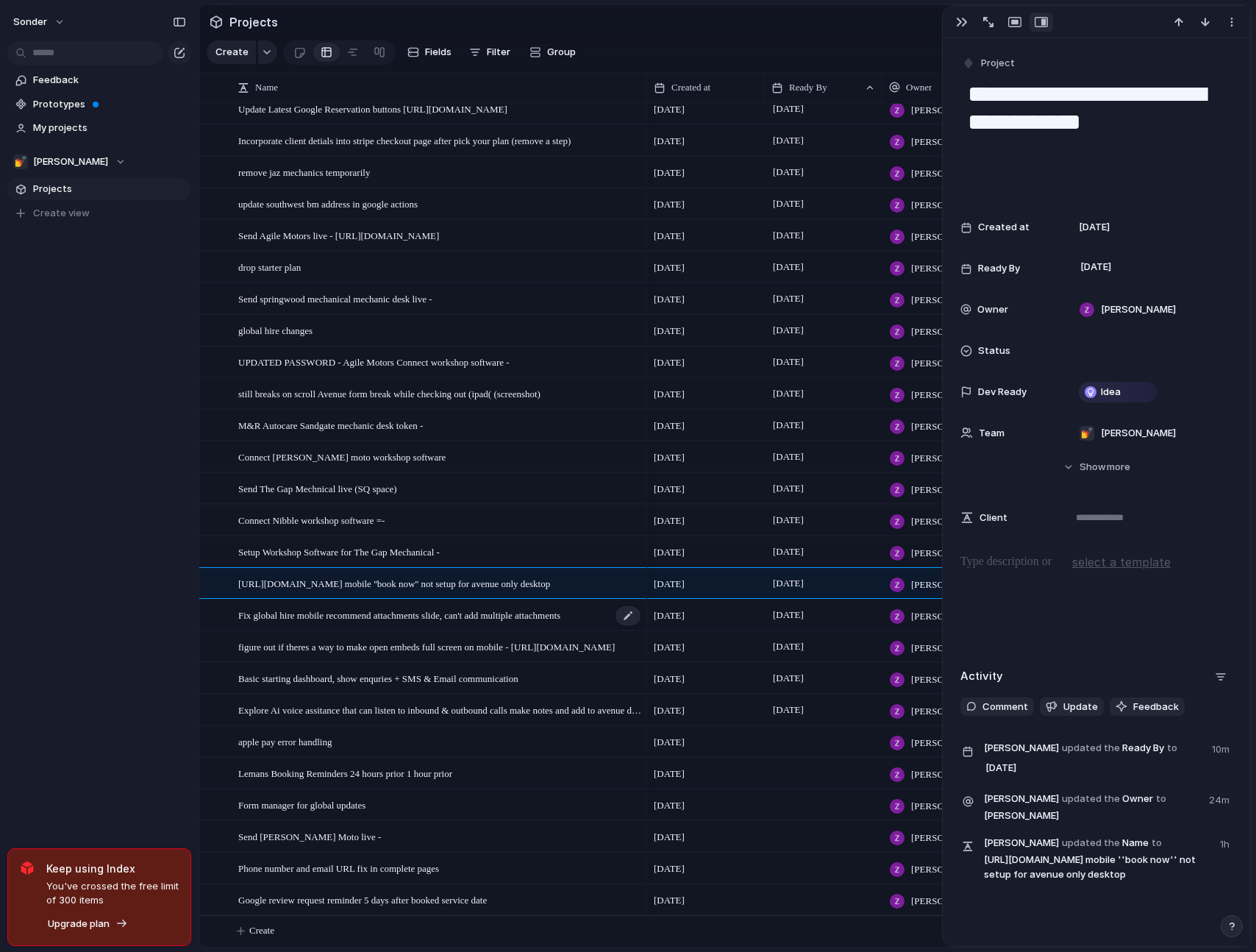
click at [522, 616] on span "Fix global hire mobile recommend attachments slide, can't add multiple attachme…" at bounding box center [399, 614] width 322 height 17
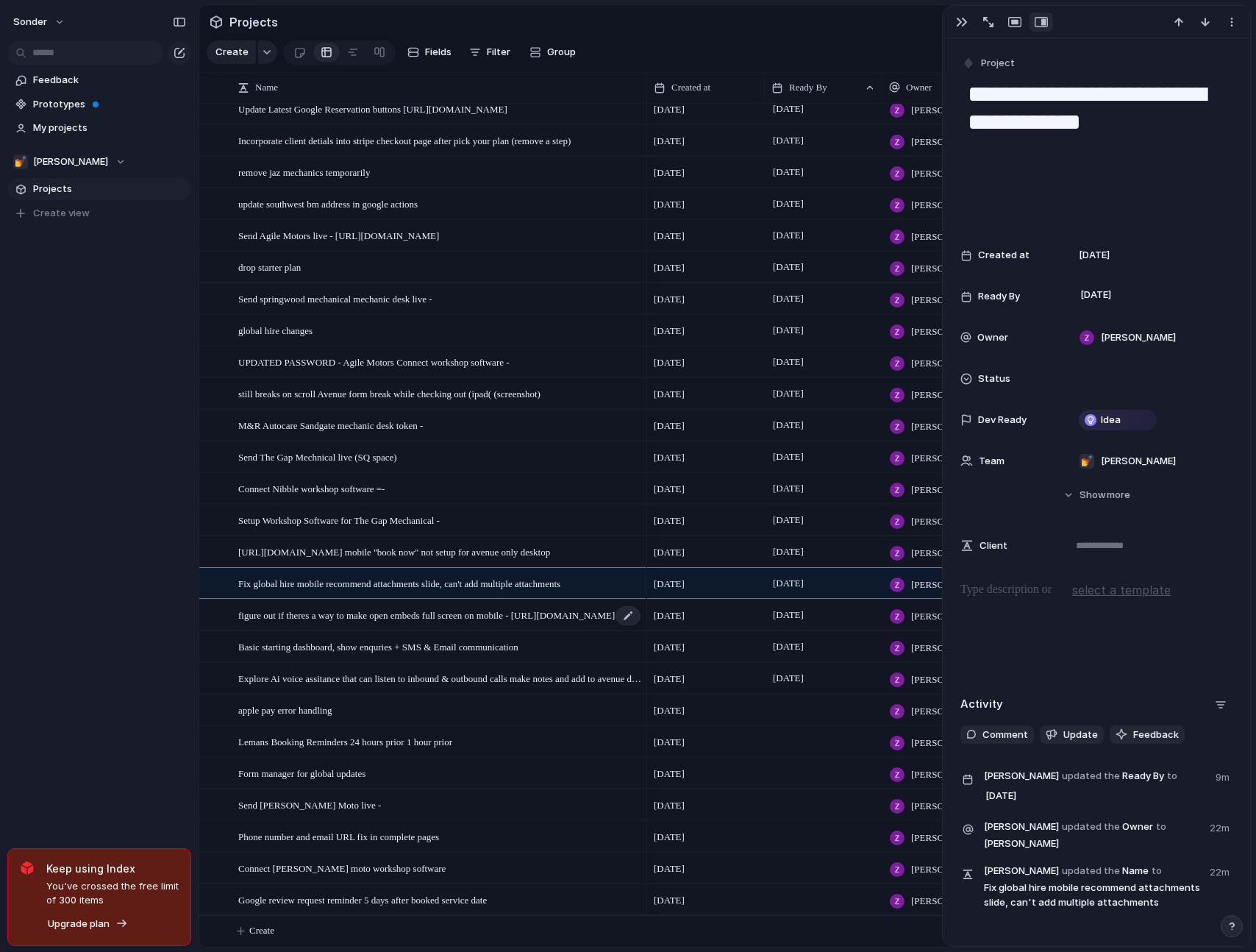
click at [508, 619] on span "figure out if theres a way to make open embeds full screen on mobile - [URL][DO…" at bounding box center [426, 614] width 376 height 17
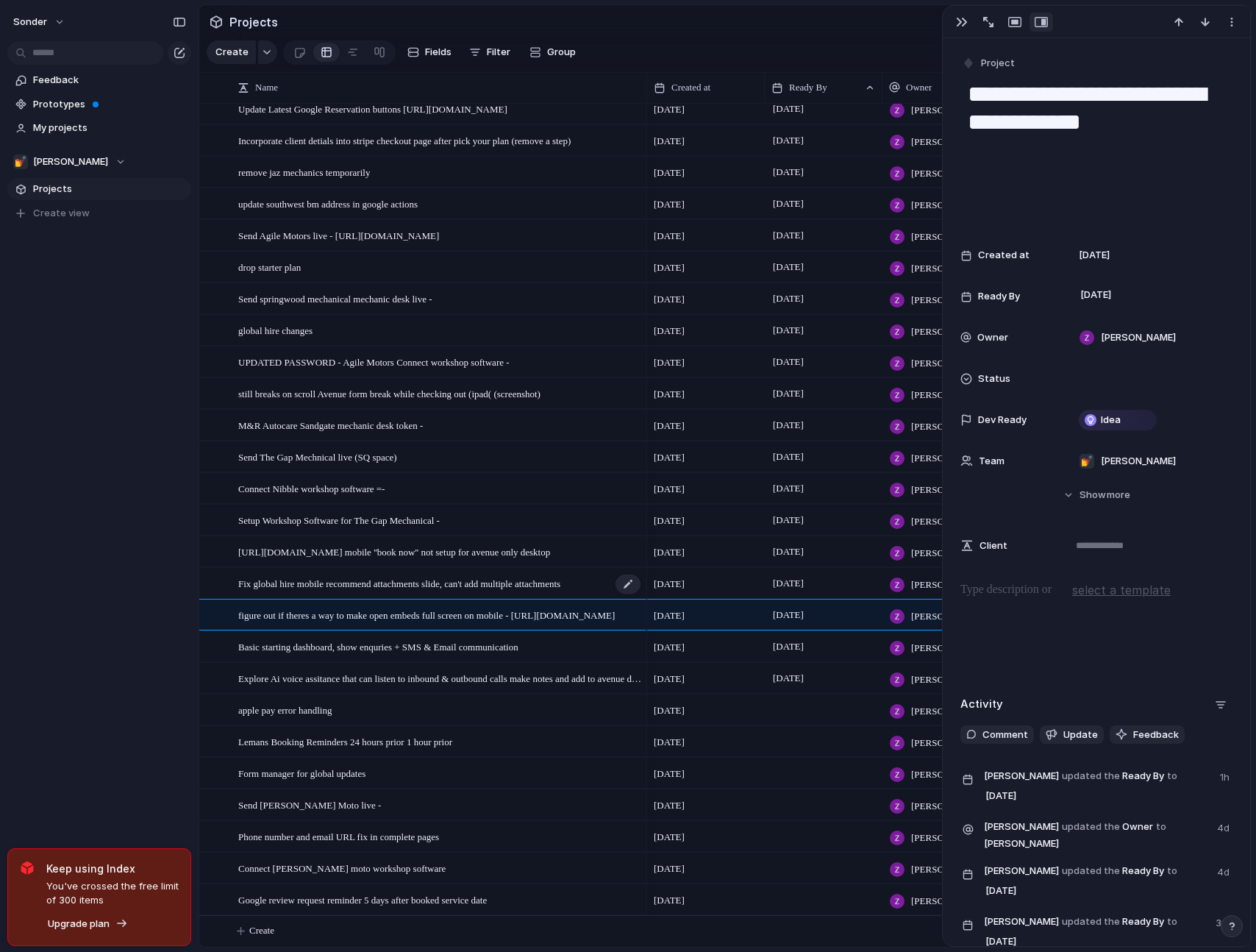
click at [524, 580] on span "Fix global hire mobile recommend attachments slide, can't add multiple attachme…" at bounding box center [399, 583] width 322 height 17
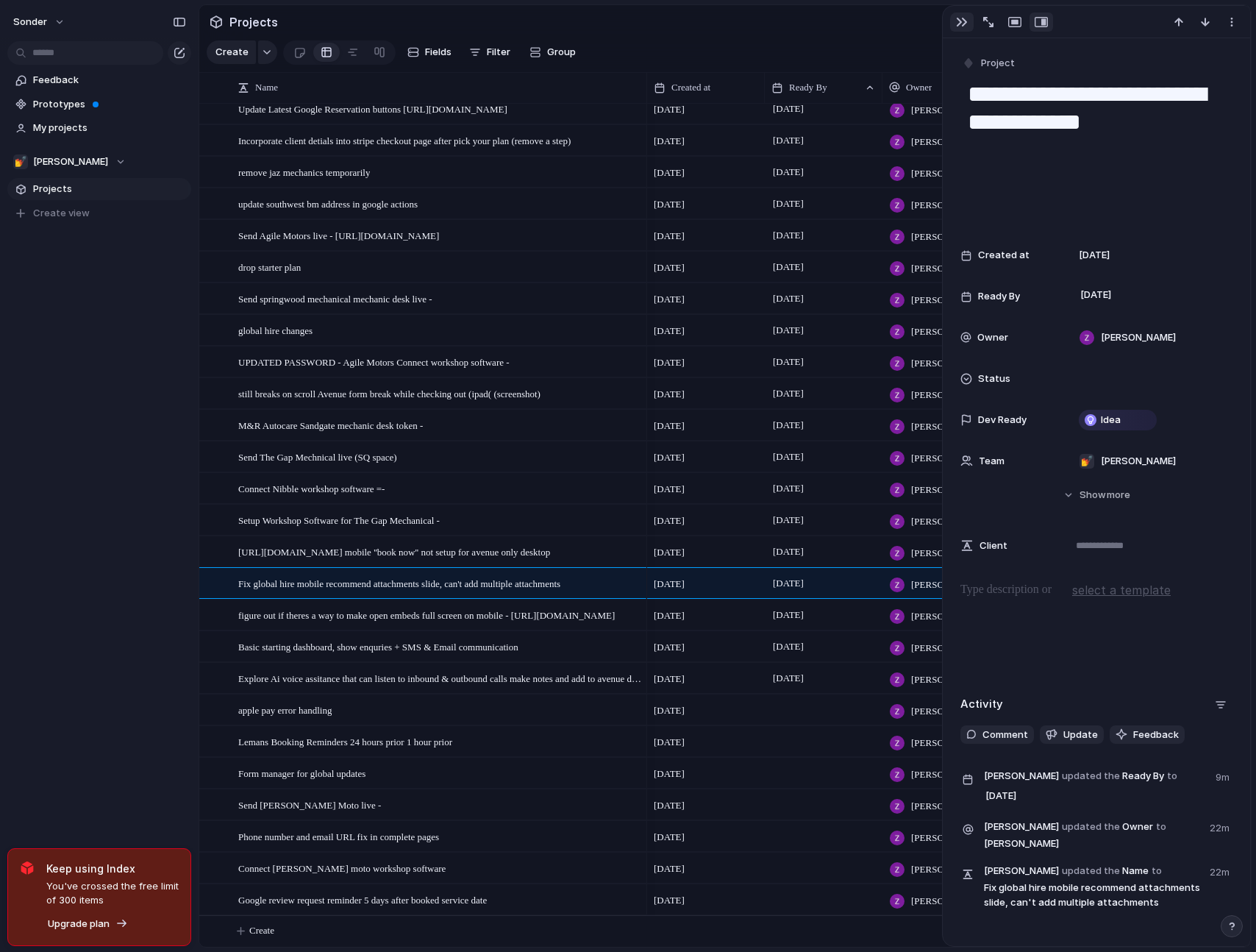
click at [963, 23] on div "button" at bounding box center [962, 21] width 12 height 12
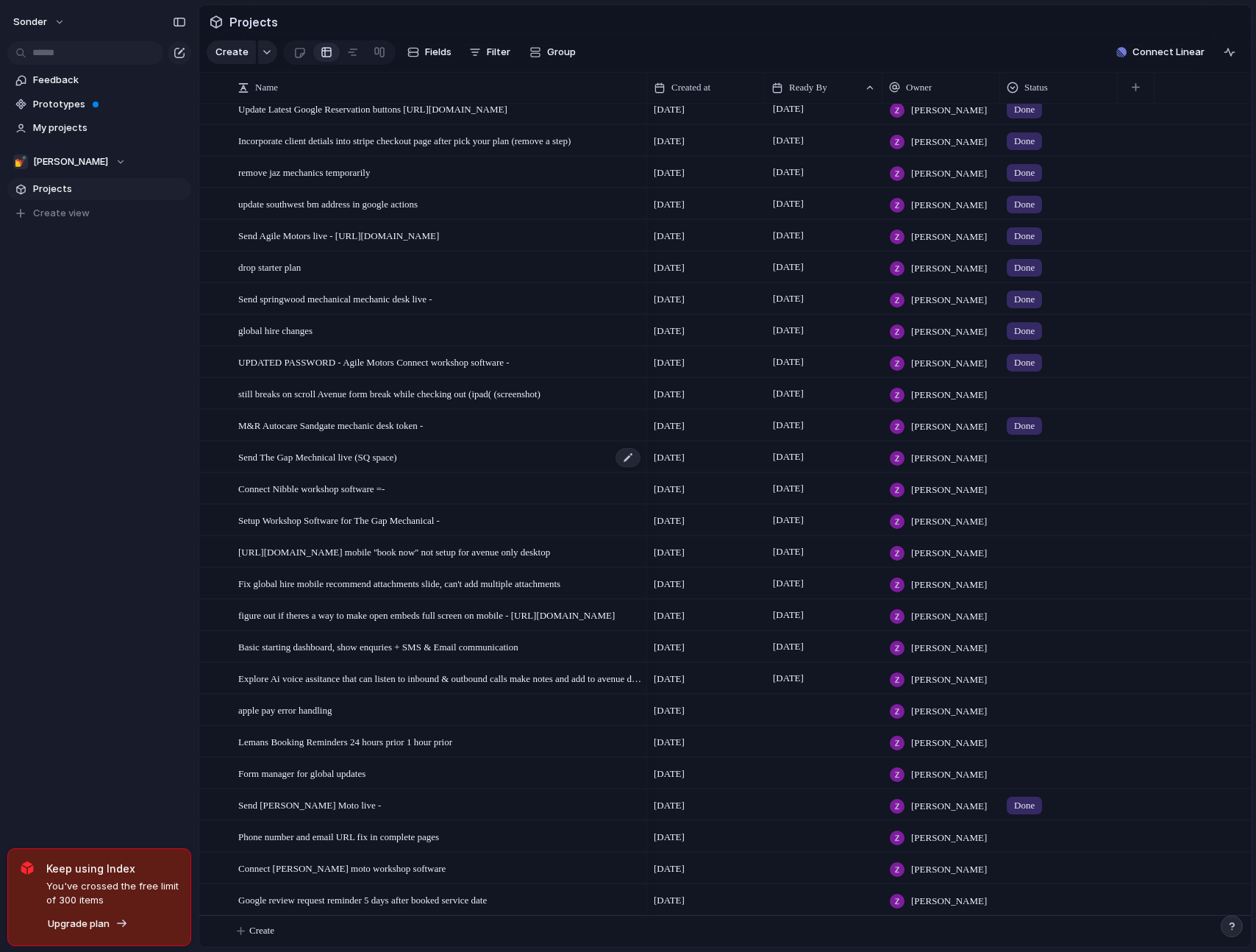
click at [389, 459] on span "Send The Gap Mechnical live (SQ space)" at bounding box center [318, 456] width 159 height 17
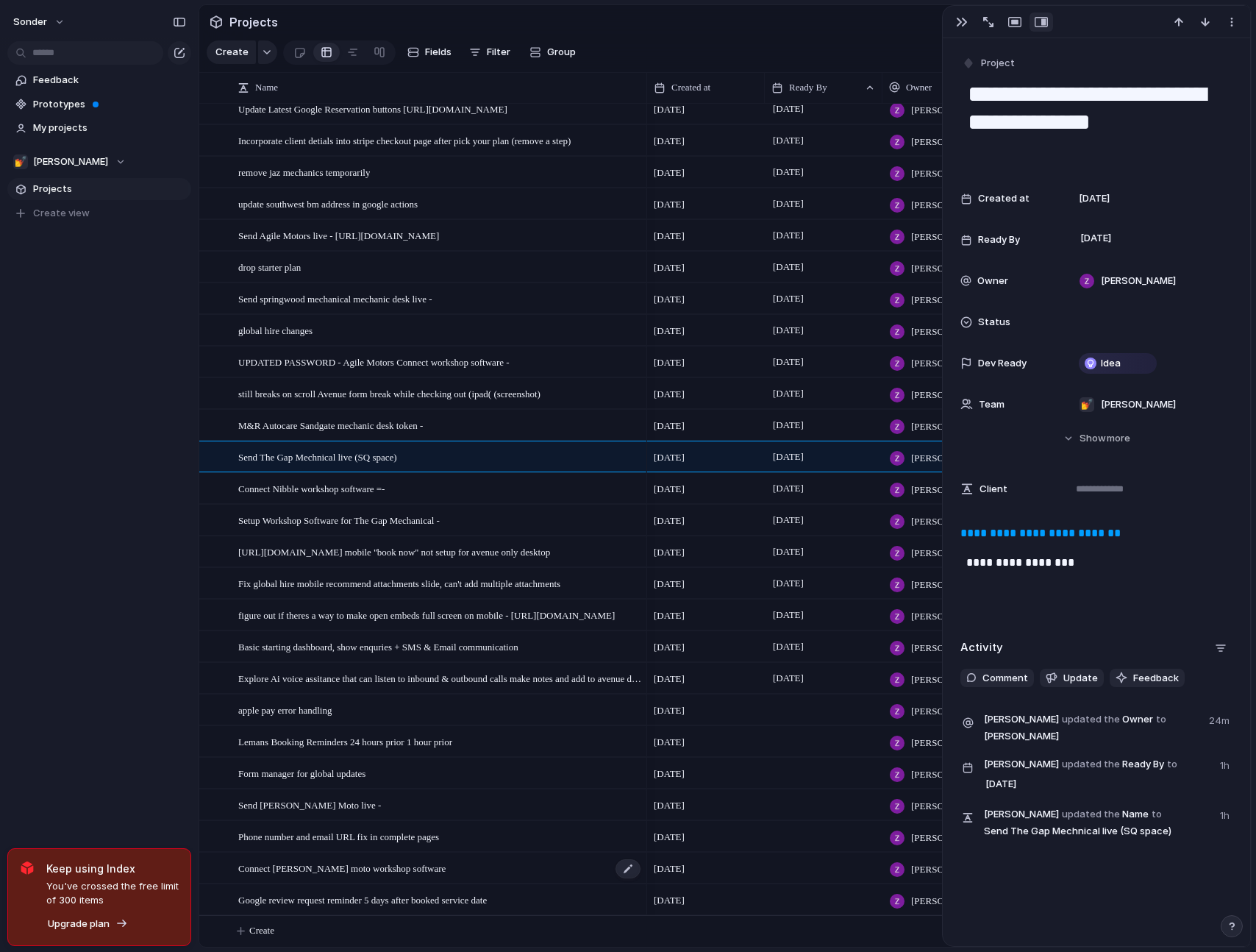
click at [468, 870] on div "Connect [PERSON_NAME] moto workshop software" at bounding box center [440, 869] width 404 height 30
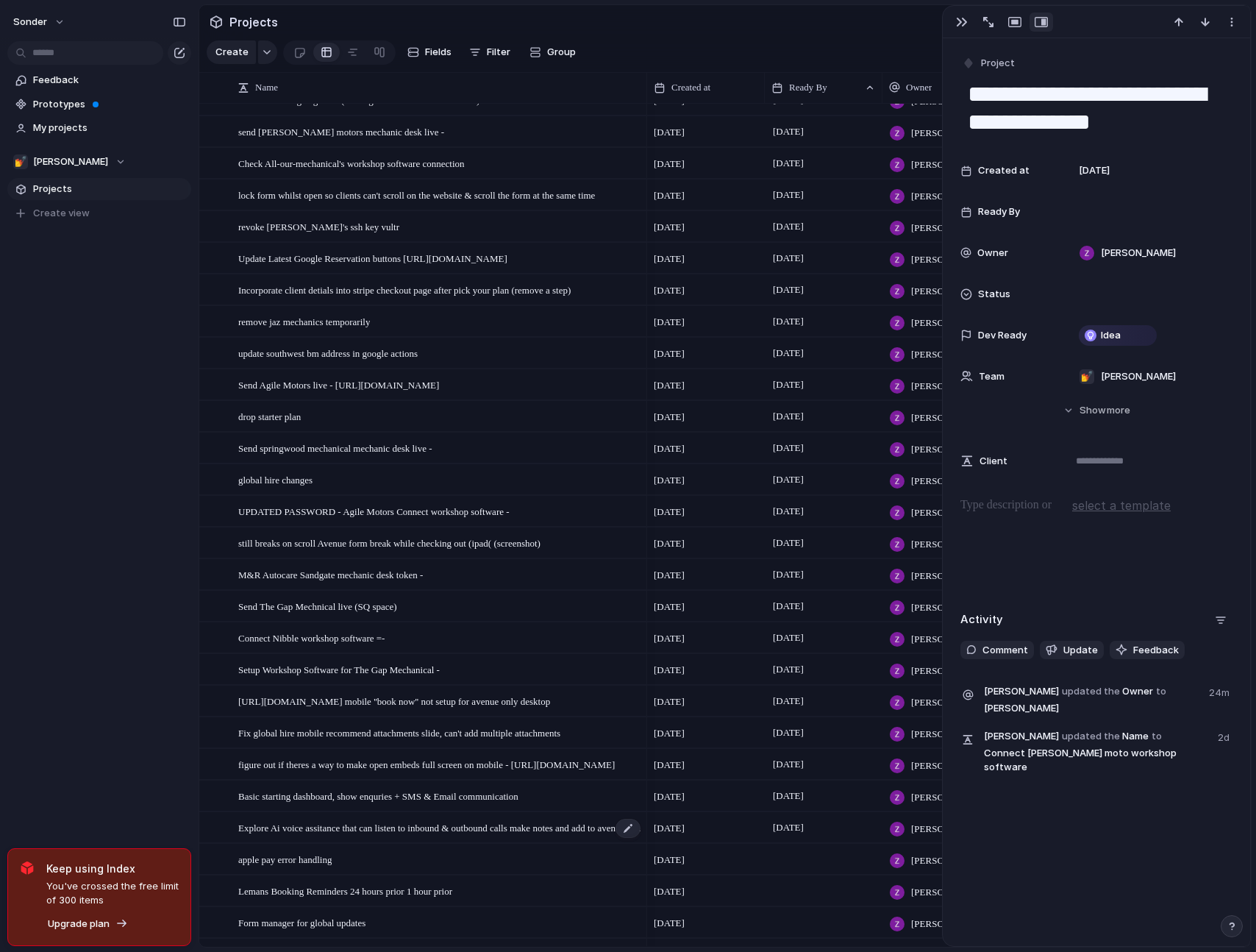
scroll to position [623, 0]
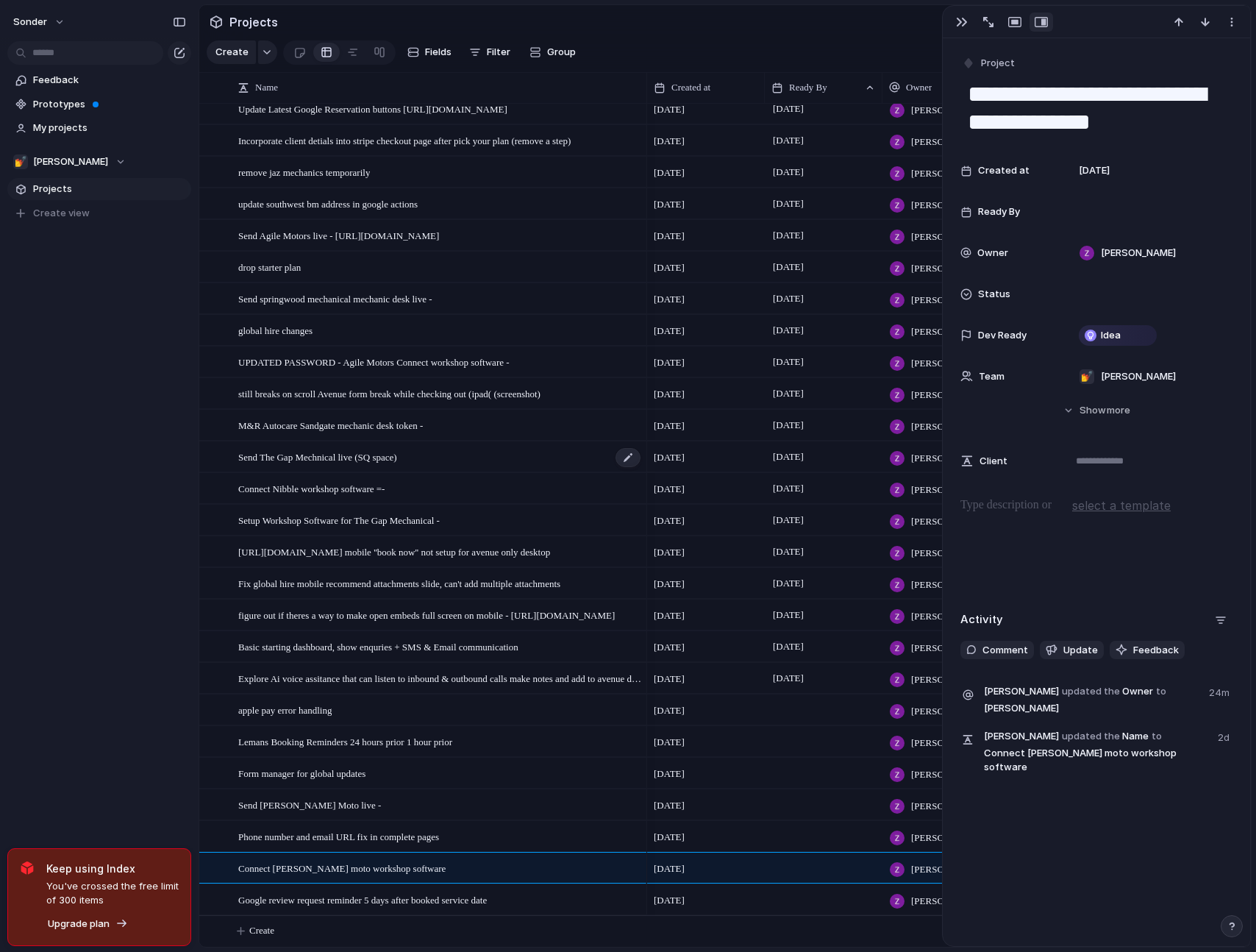
click at [436, 461] on div "Send The Gap Mechnical live (SQ space)" at bounding box center [440, 458] width 404 height 30
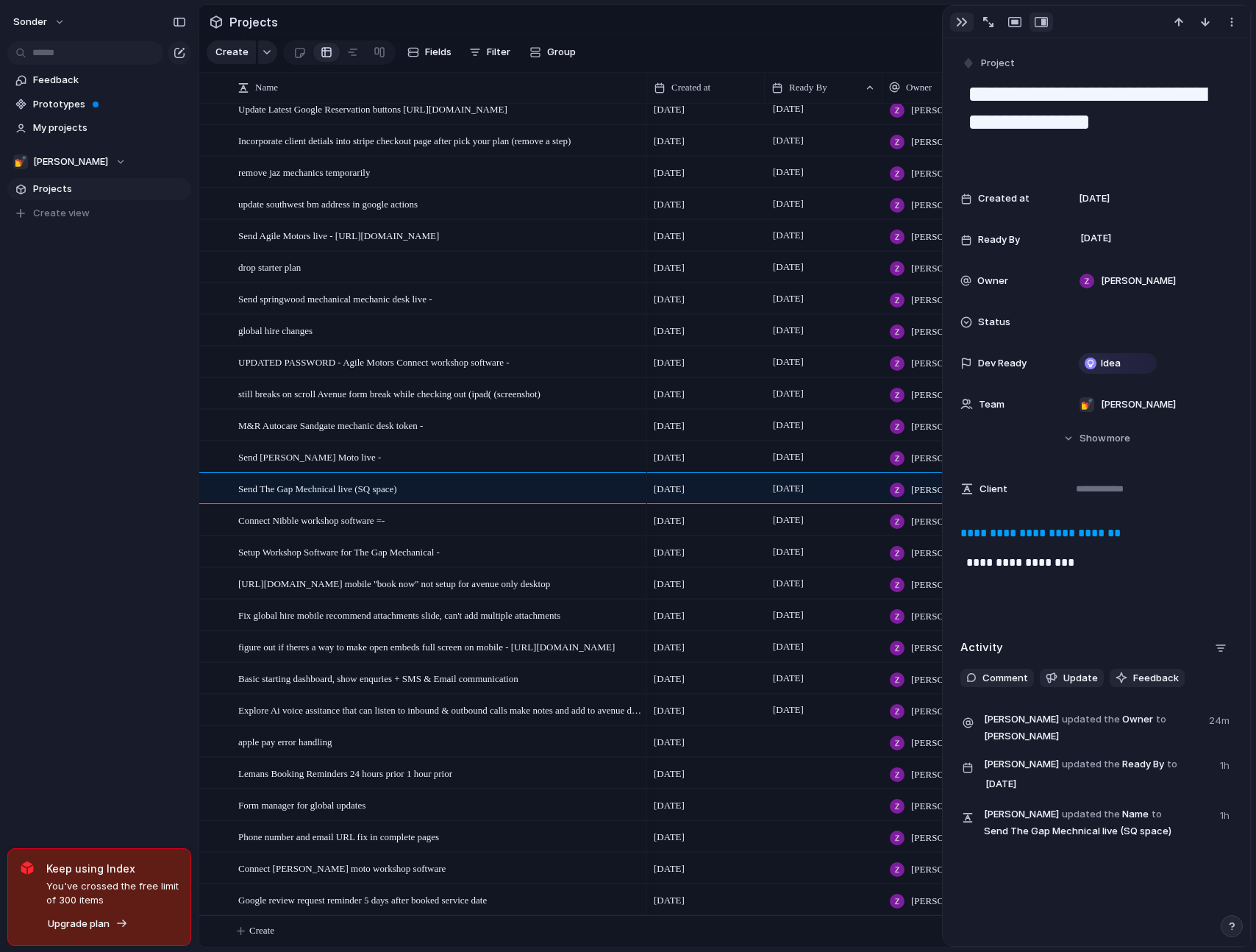
click at [957, 22] on div "button" at bounding box center [962, 21] width 12 height 12
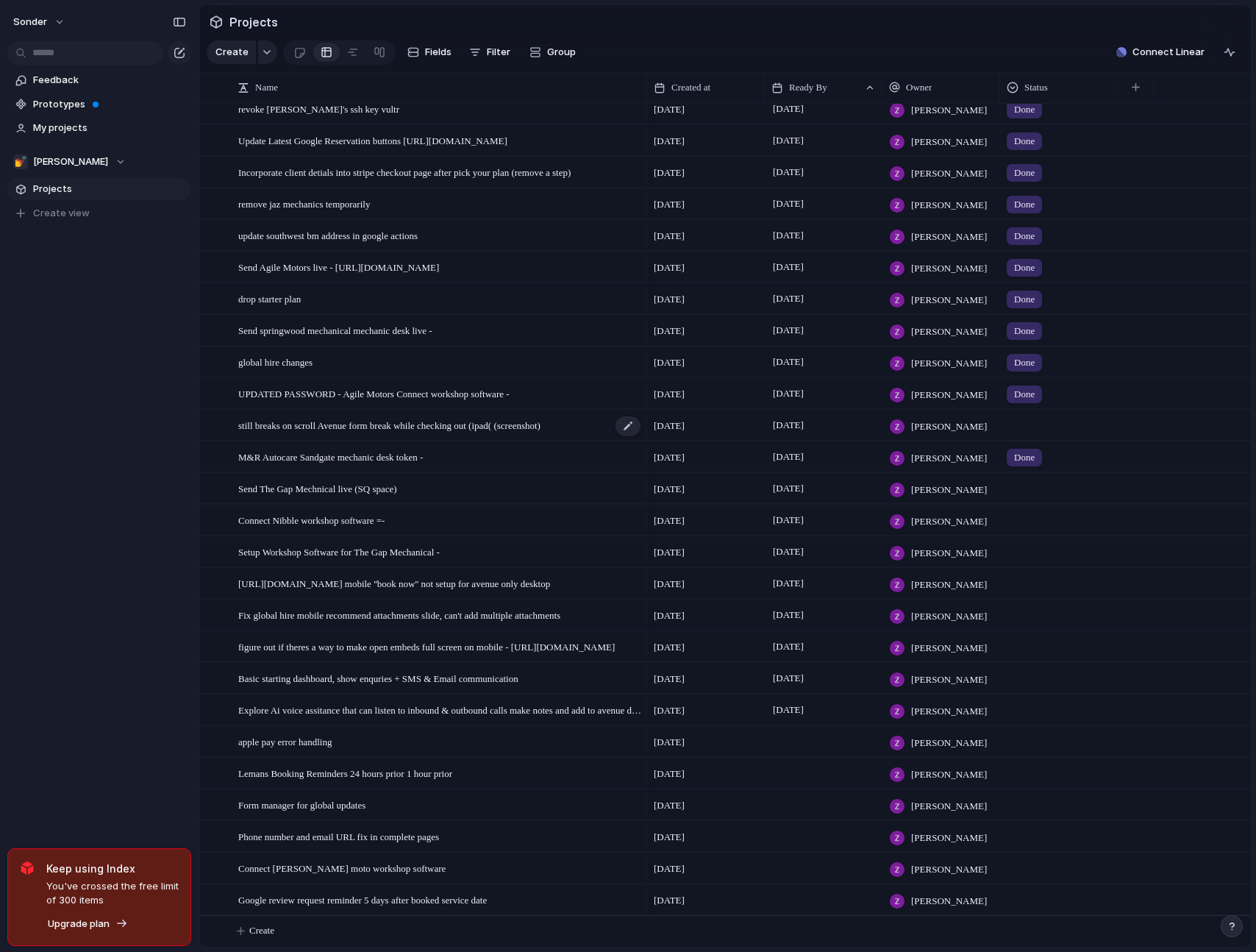
click at [458, 430] on span "still breaks on scroll Avenue form break while checking out (ipad( (screenshot)" at bounding box center [389, 425] width 302 height 17
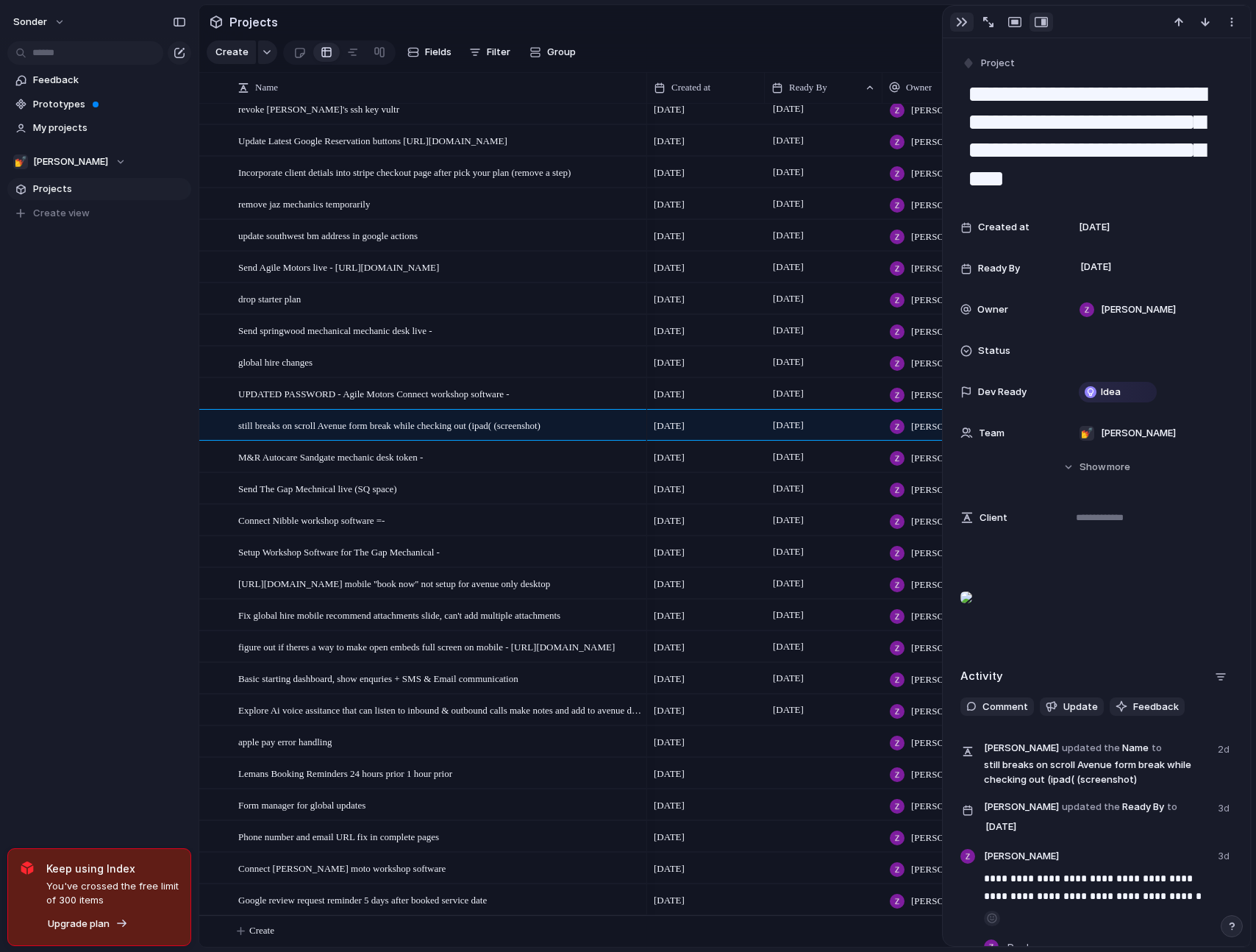
click at [963, 27] on div "button" at bounding box center [962, 21] width 12 height 12
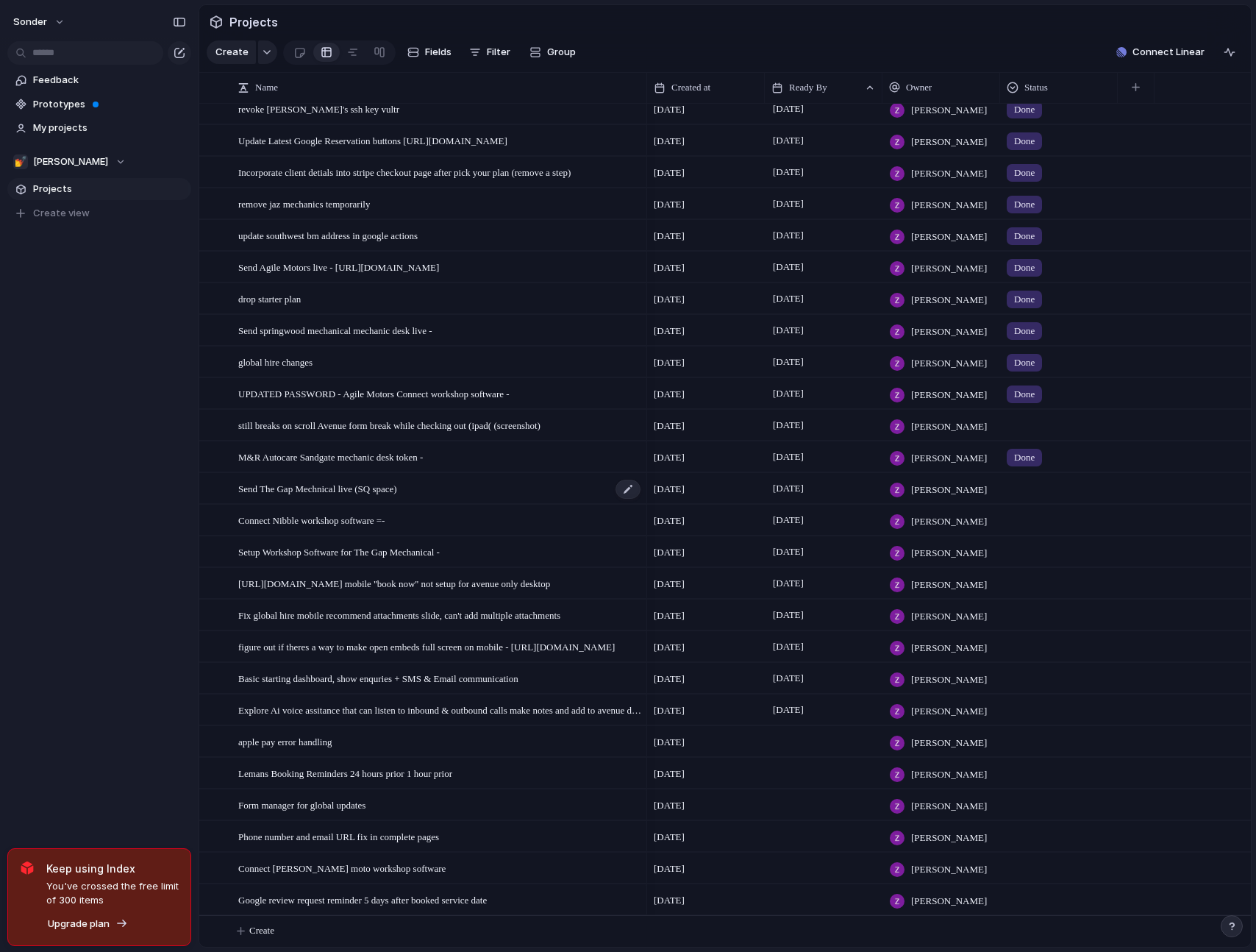
click at [436, 494] on div "Send The Gap Mechnical live (SQ space)" at bounding box center [440, 489] width 404 height 30
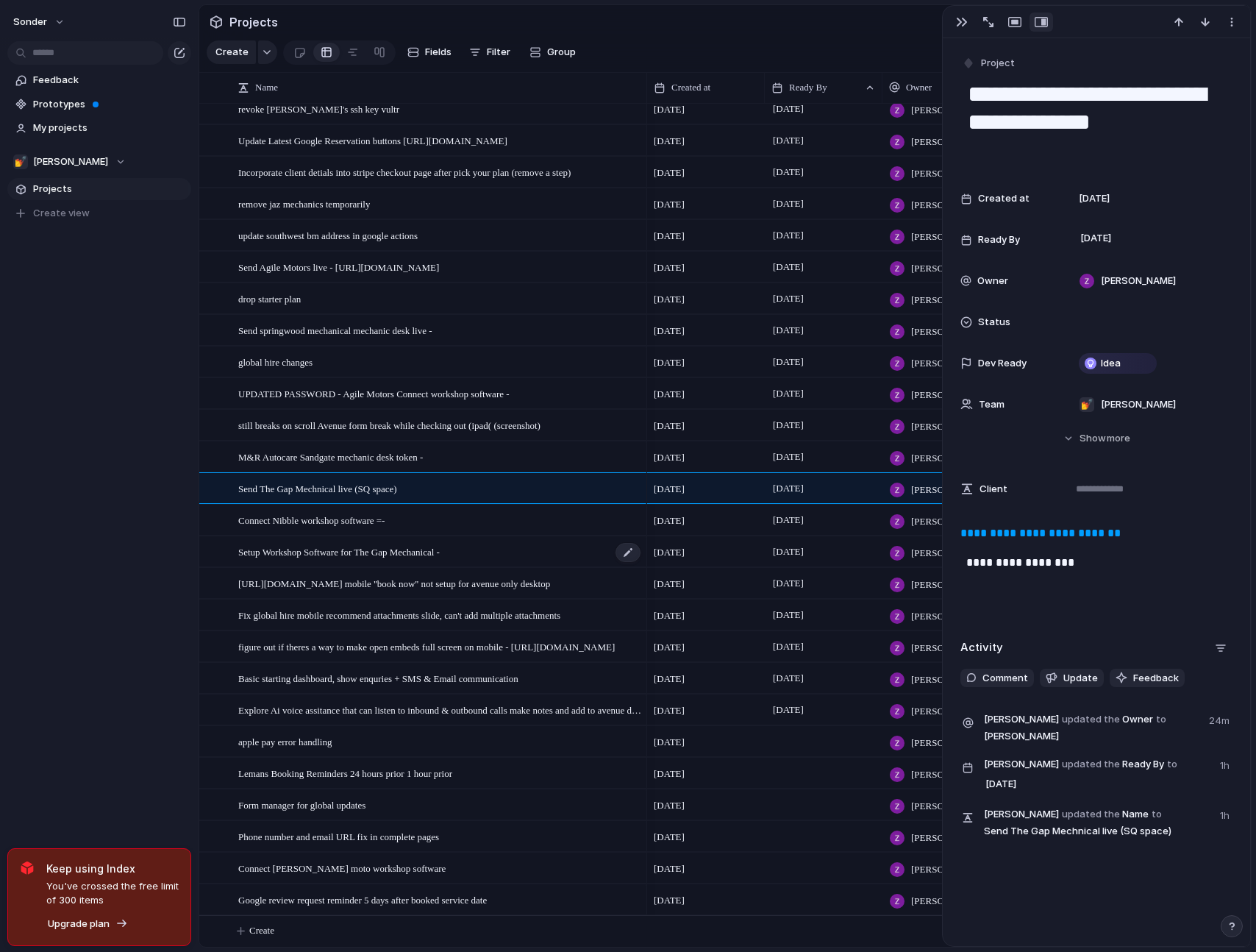
click at [440, 551] on span "Setup Workshop Software for The Gap Mechanical -" at bounding box center [339, 551] width 202 height 17
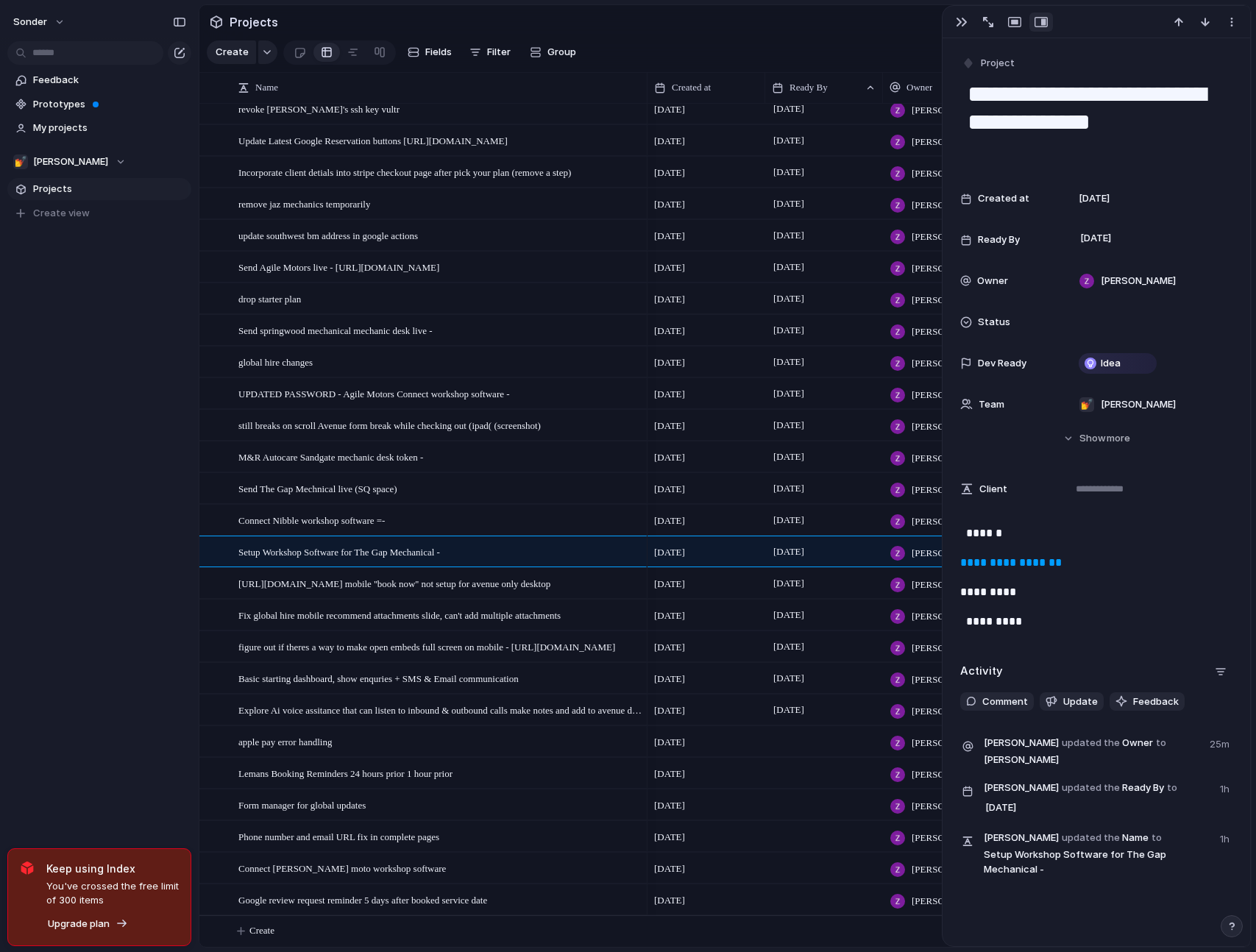
click at [1023, 615] on p "*********" at bounding box center [1096, 622] width 260 height 18
click at [1111, 556] on p "**********" at bounding box center [1096, 563] width 272 height 18
copy link "**********"
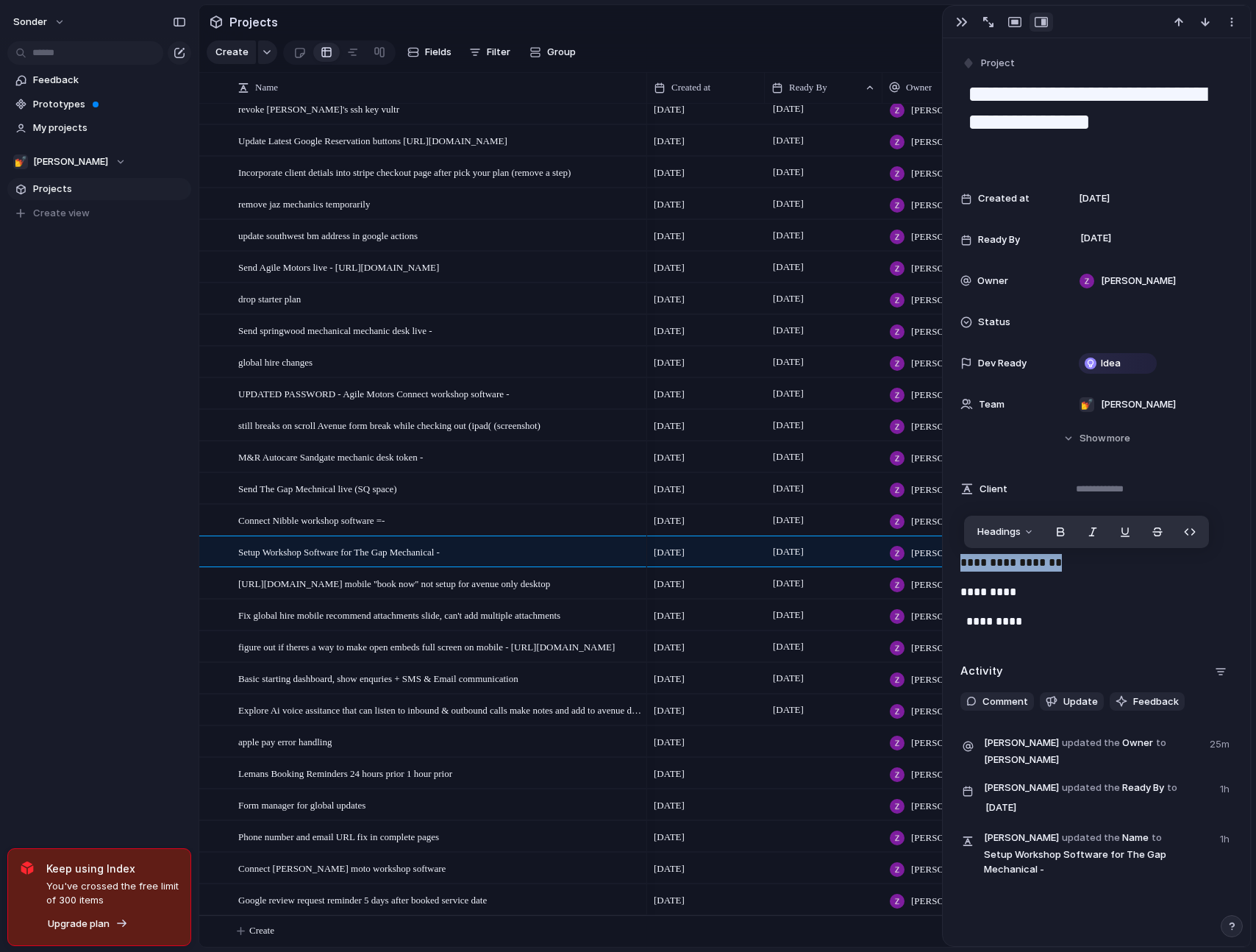
click at [1038, 623] on p "*********" at bounding box center [1097, 622] width 260 height 18
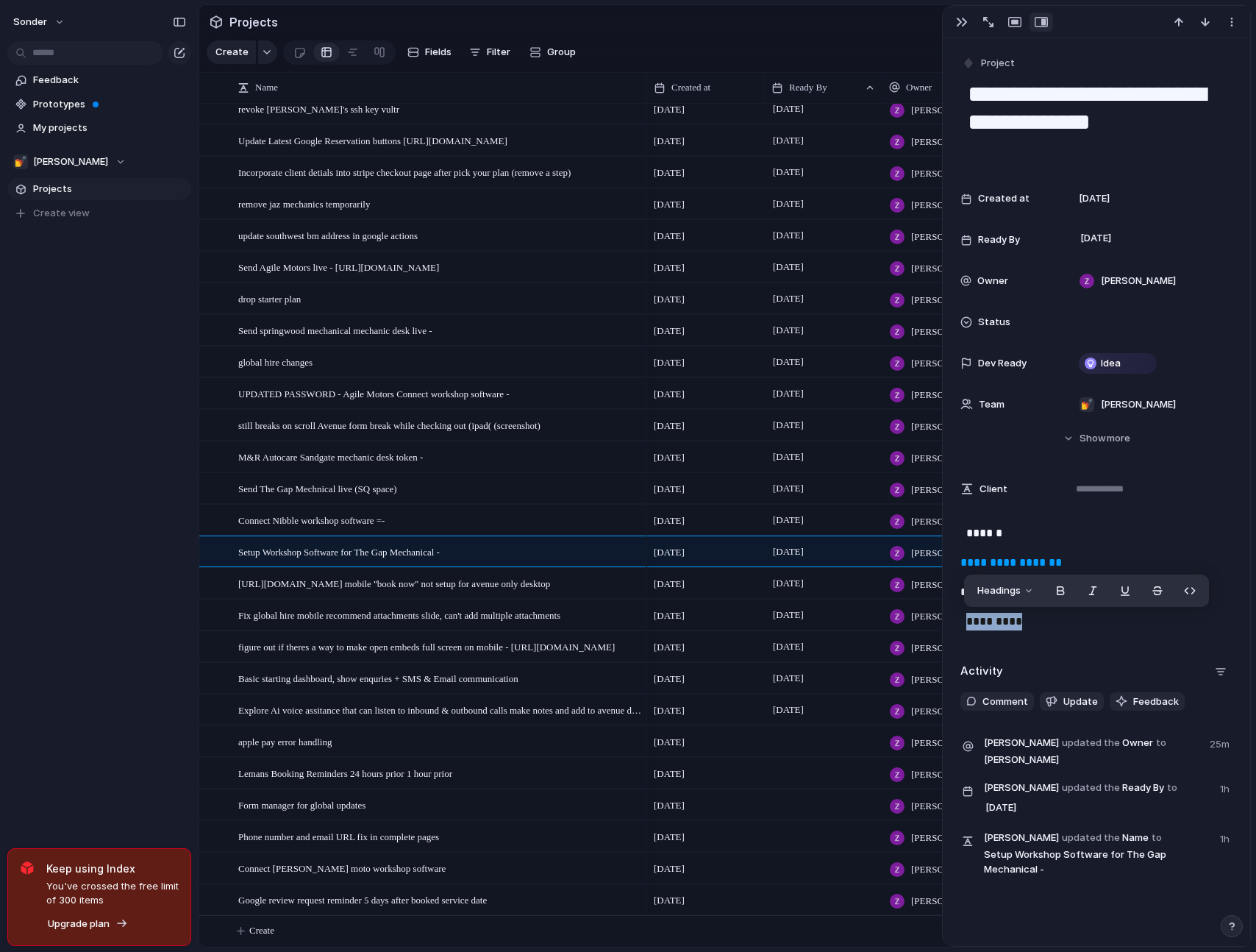
copy p "*********"
